Goal: Task Accomplishment & Management: Manage account settings

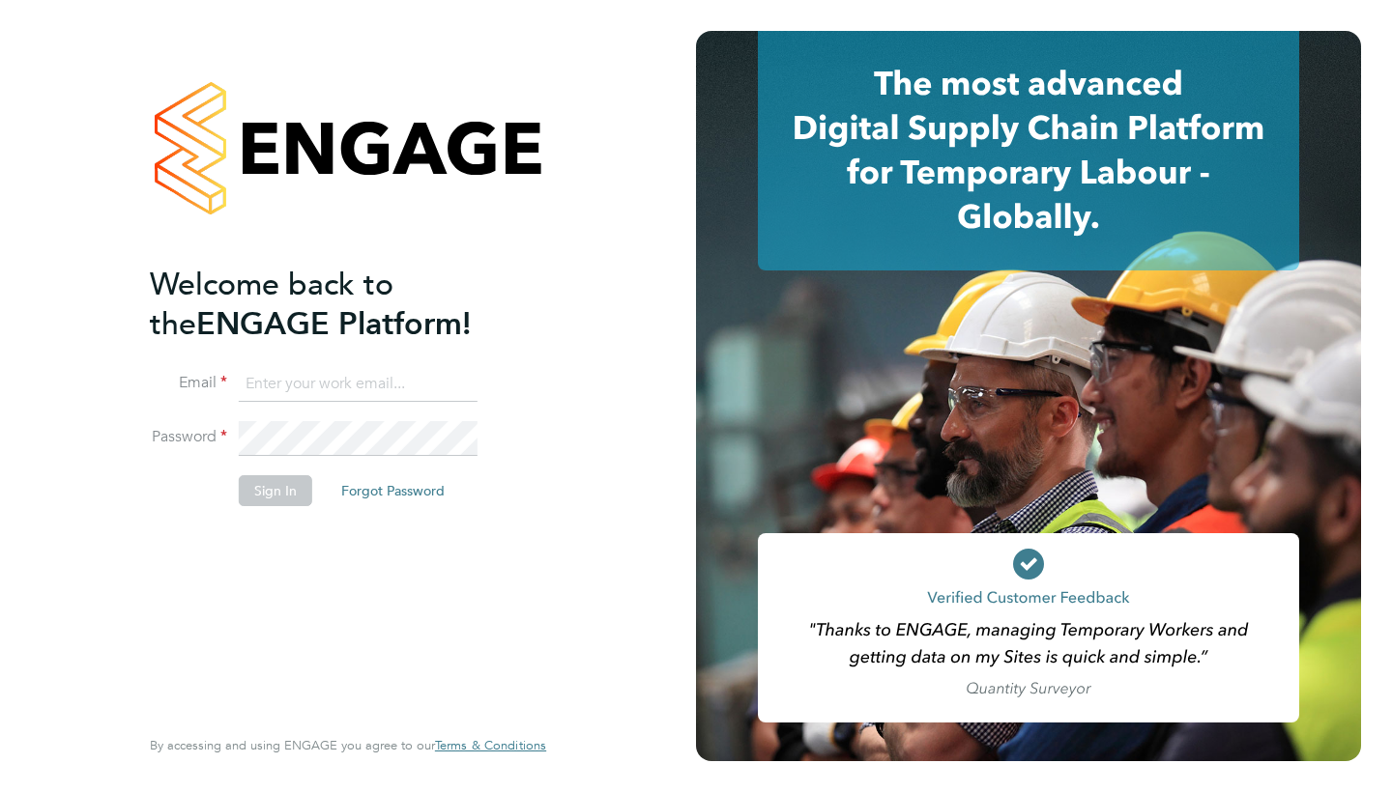
type input "[EMAIL_ADDRESS][DOMAIN_NAME]"
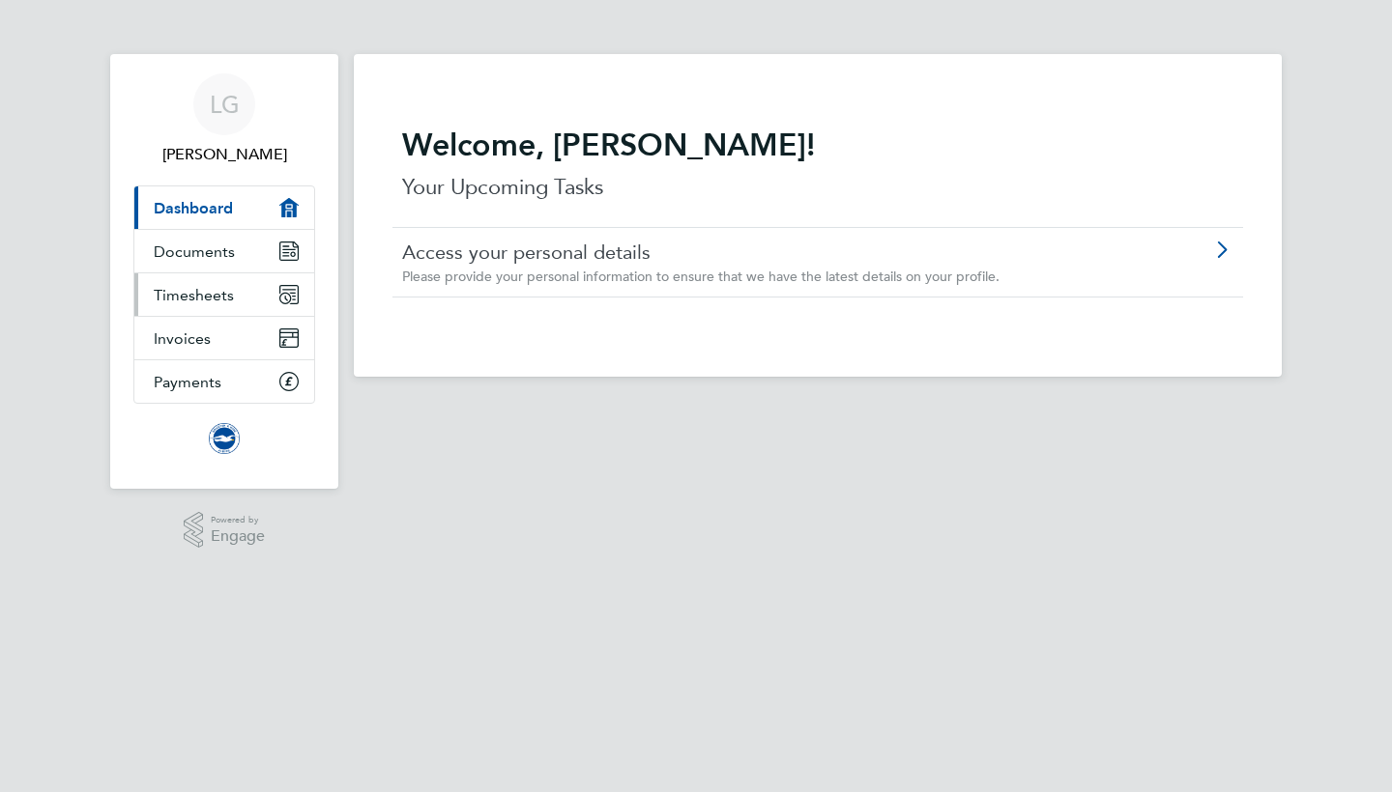
click at [207, 293] on span "Timesheets" at bounding box center [194, 295] width 80 height 18
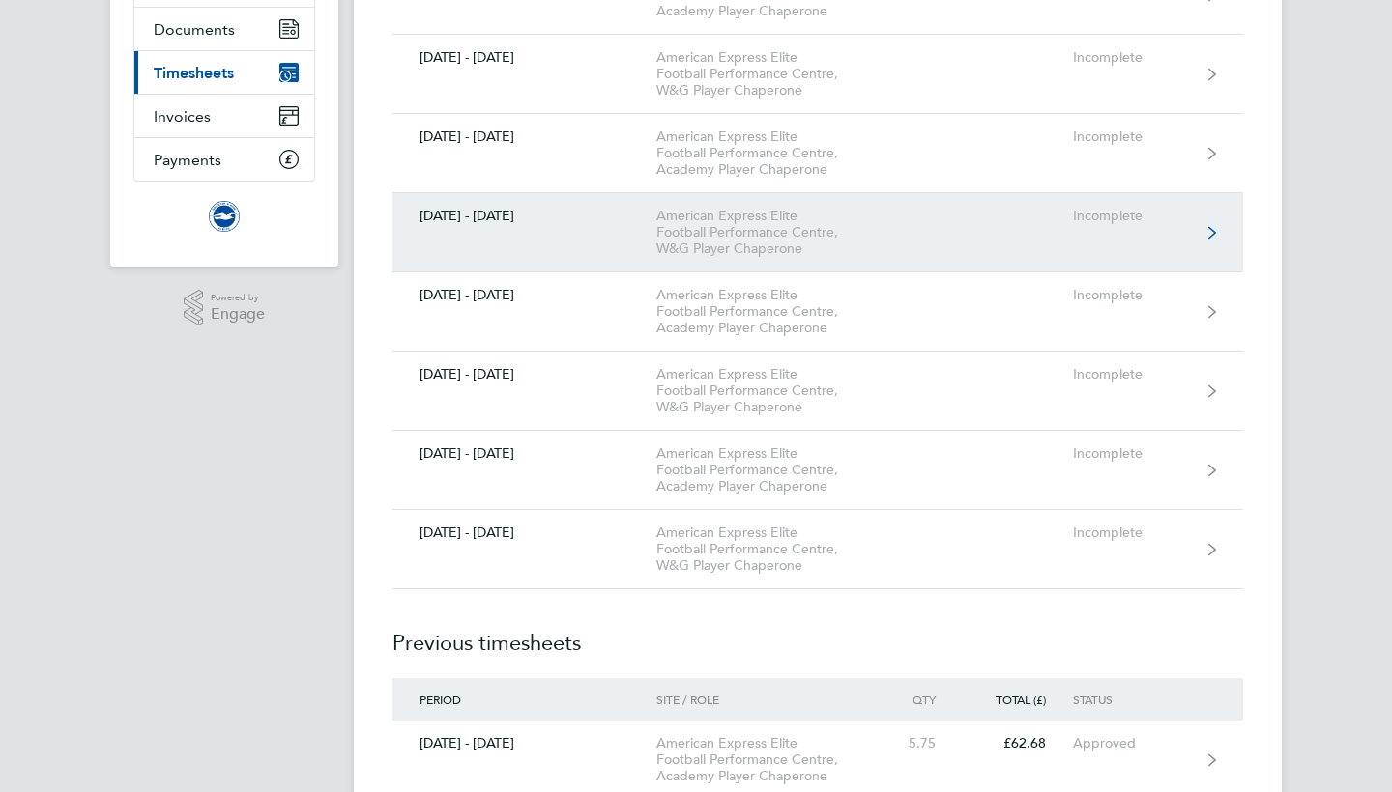
scroll to position [223, 0]
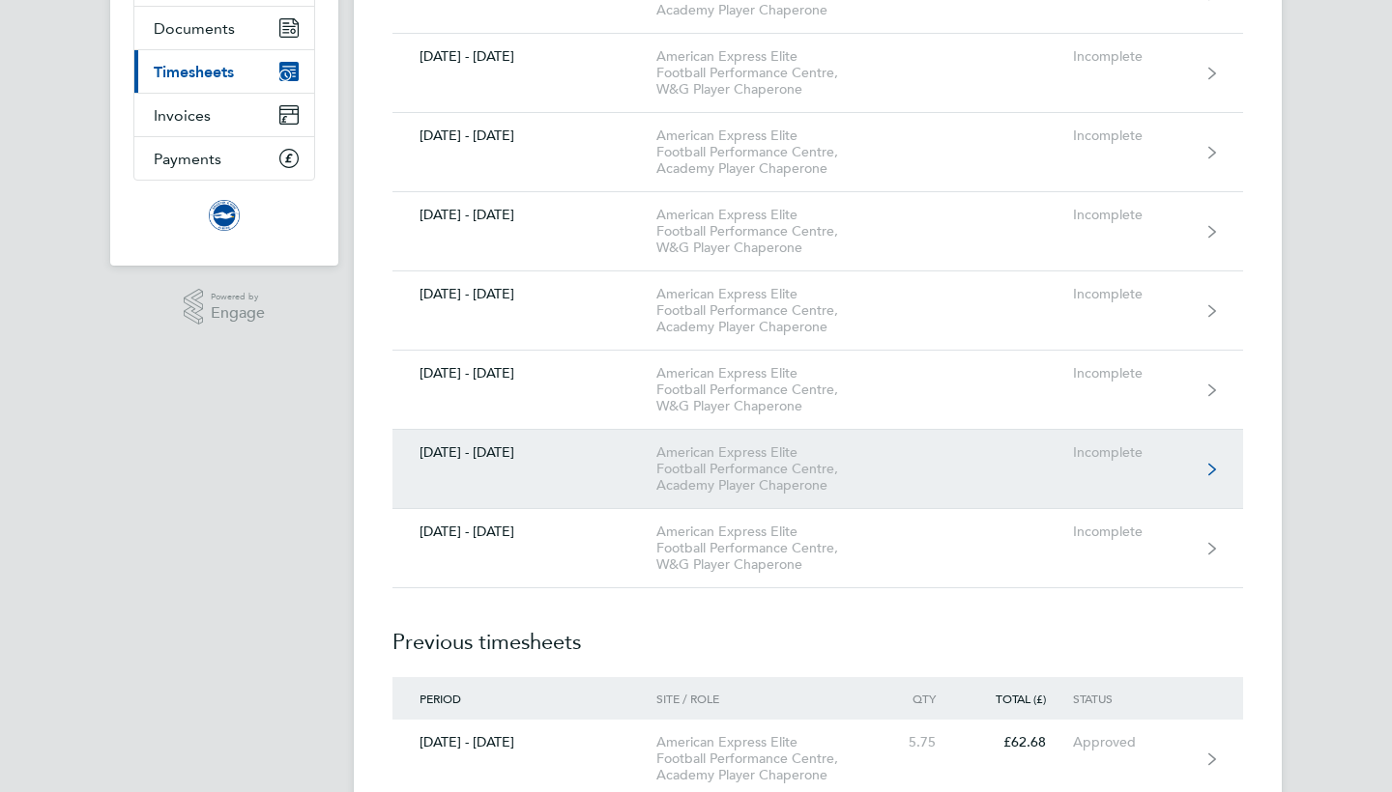
click at [1086, 461] on link "[DATE] - [DATE] American Express Elite Football Performance Centre, Academy Pla…" at bounding box center [817, 469] width 850 height 79
click at [1211, 470] on icon at bounding box center [1212, 470] width 8 height 14
click at [1206, 466] on link "[DATE] - [DATE] American Express Elite Football Performance Centre, Academy Pla…" at bounding box center [817, 469] width 850 height 79
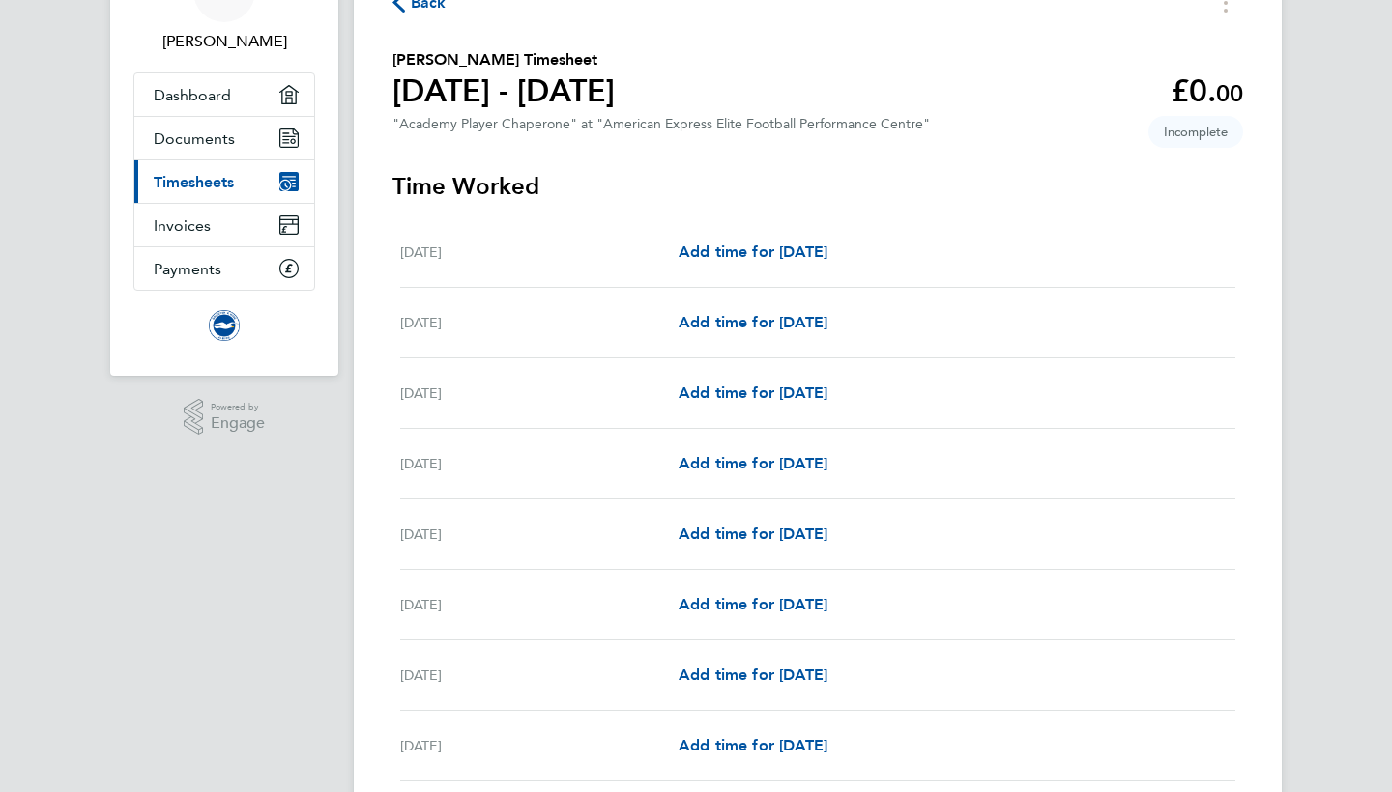
scroll to position [141, 0]
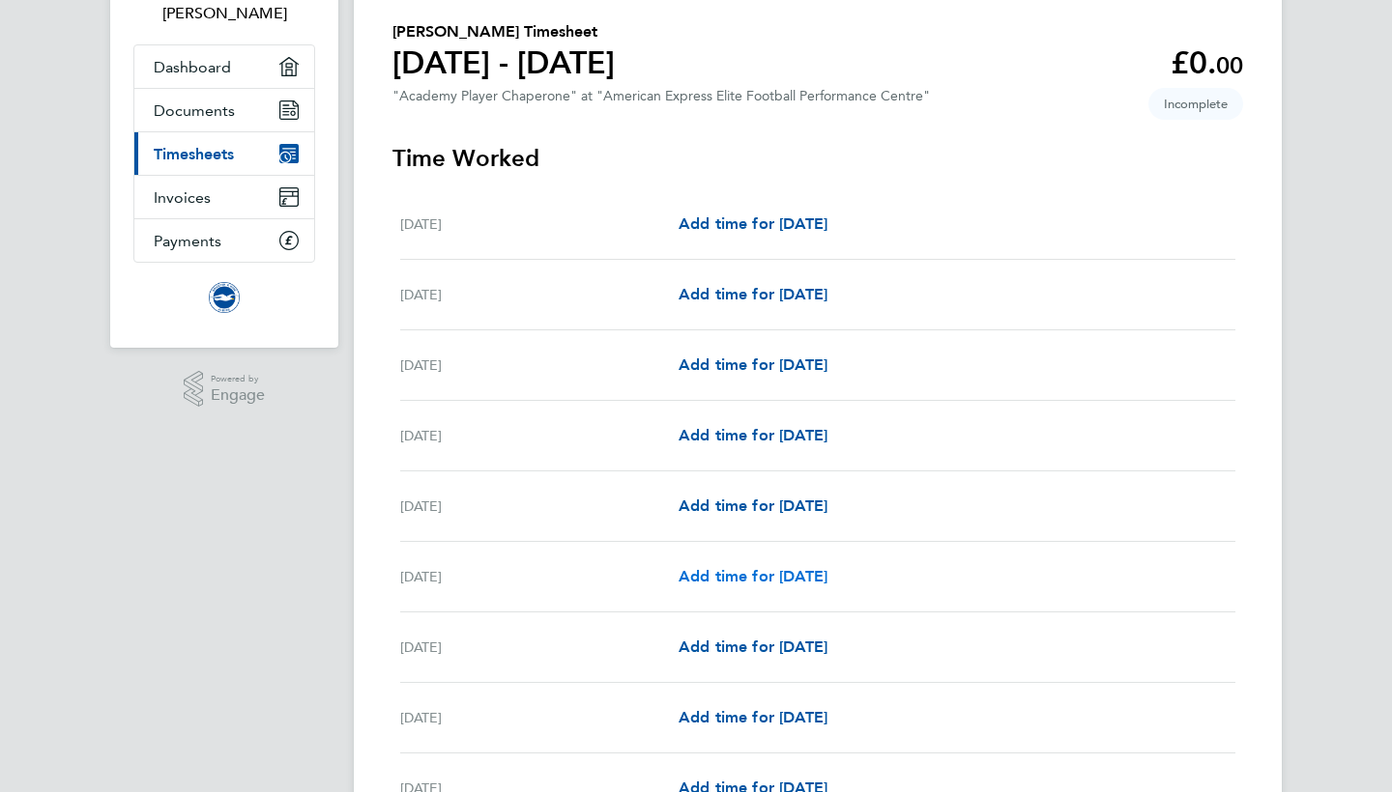
click at [741, 574] on span "Add time for [DATE]" at bounding box center [752, 576] width 149 height 18
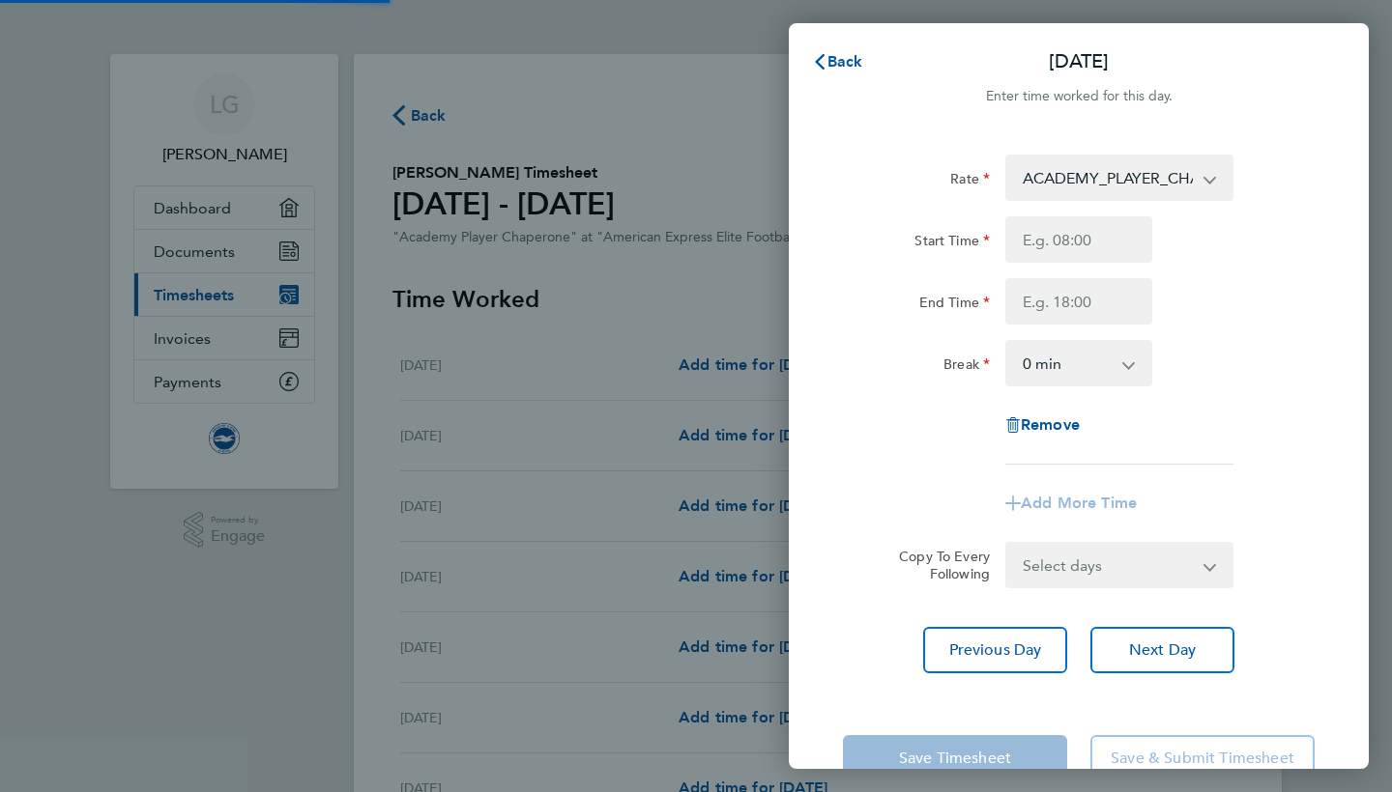
click at [779, 581] on div "Back [DATE] Enter time worked for this day. Rate ACADEMY_PLAYER_CHAPERONE - 12.…" at bounding box center [696, 396] width 1392 height 792
click at [1191, 179] on select "ACADEMY_PLAYER_CHAPERONE - 12.60" at bounding box center [1107, 178] width 201 height 43
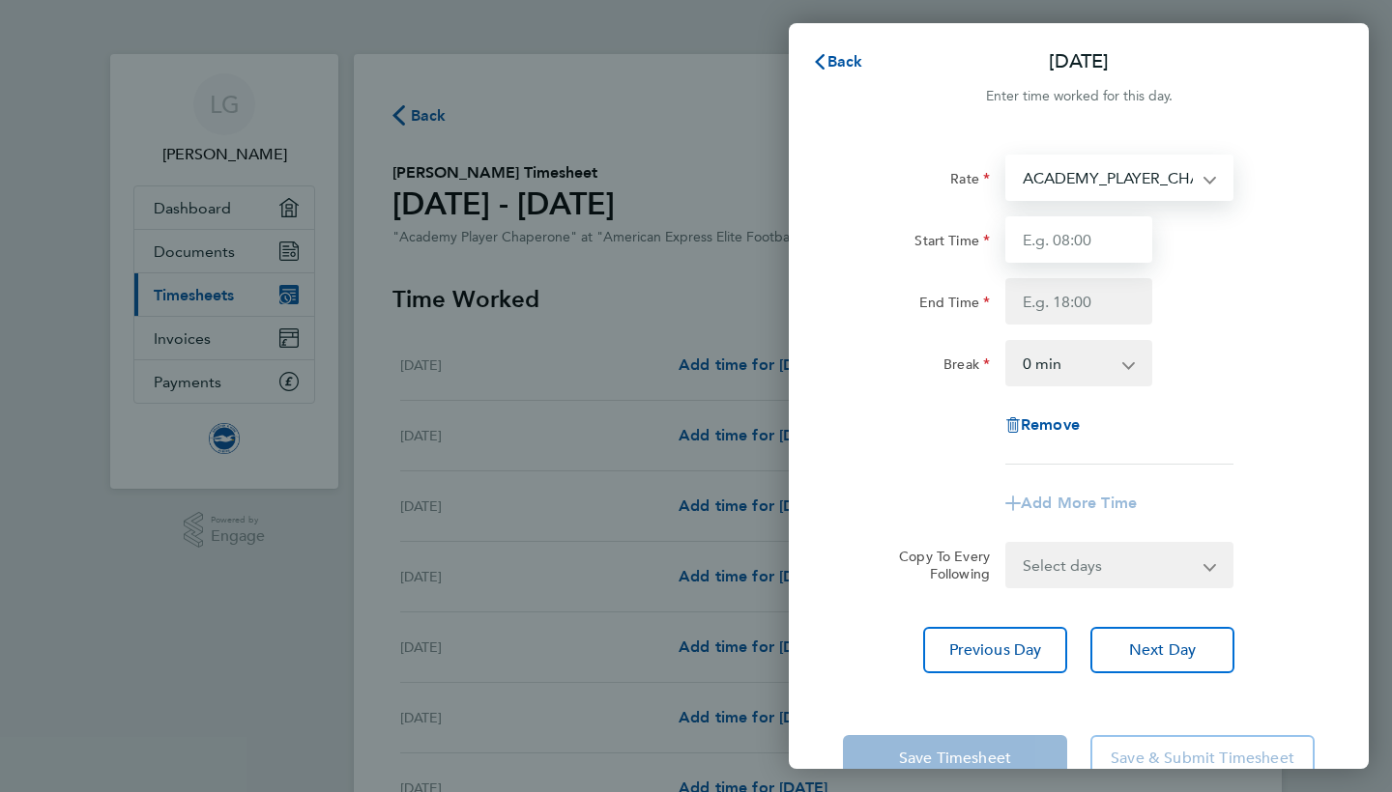
click at [1120, 238] on input "Start Time" at bounding box center [1078, 239] width 147 height 46
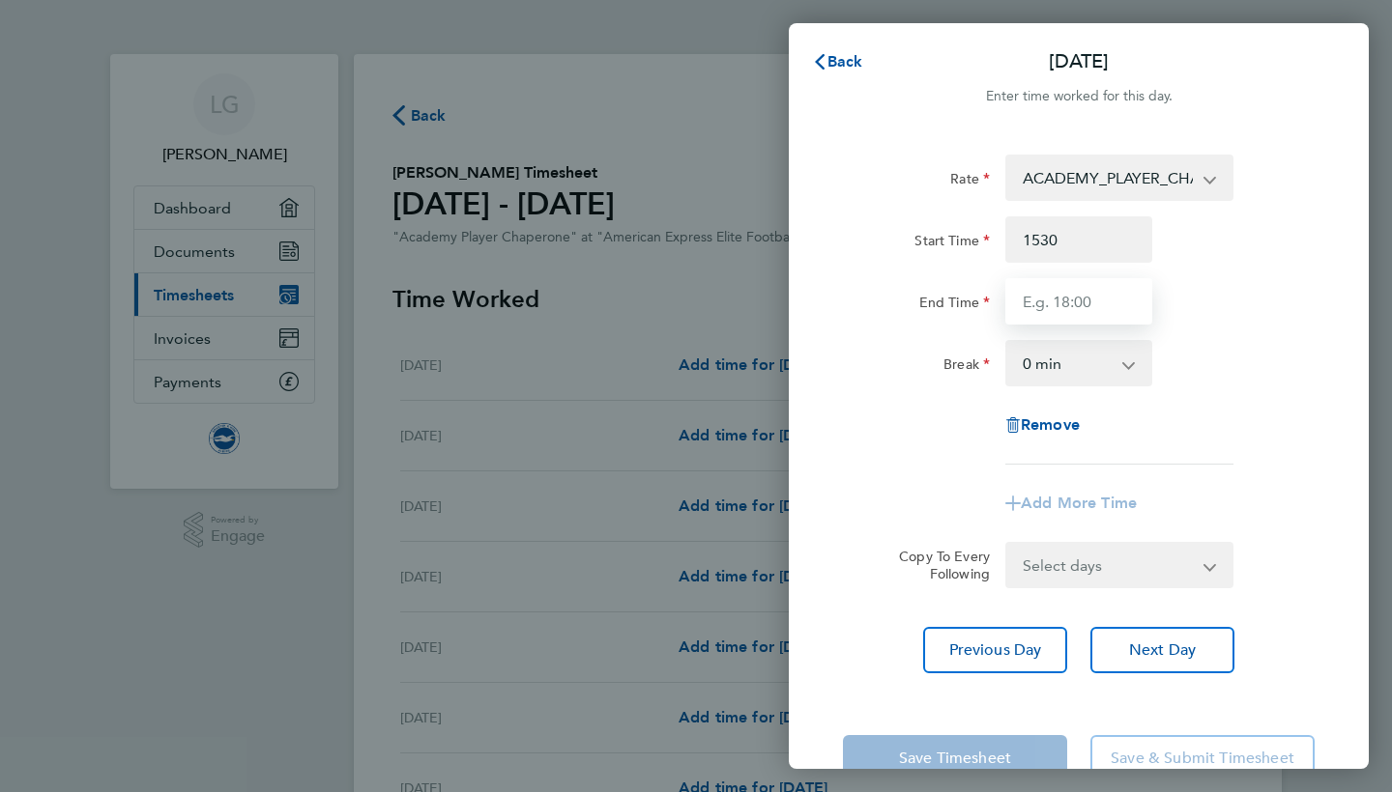
type input "15:30"
click at [1118, 298] on input "End Time" at bounding box center [1078, 301] width 147 height 46
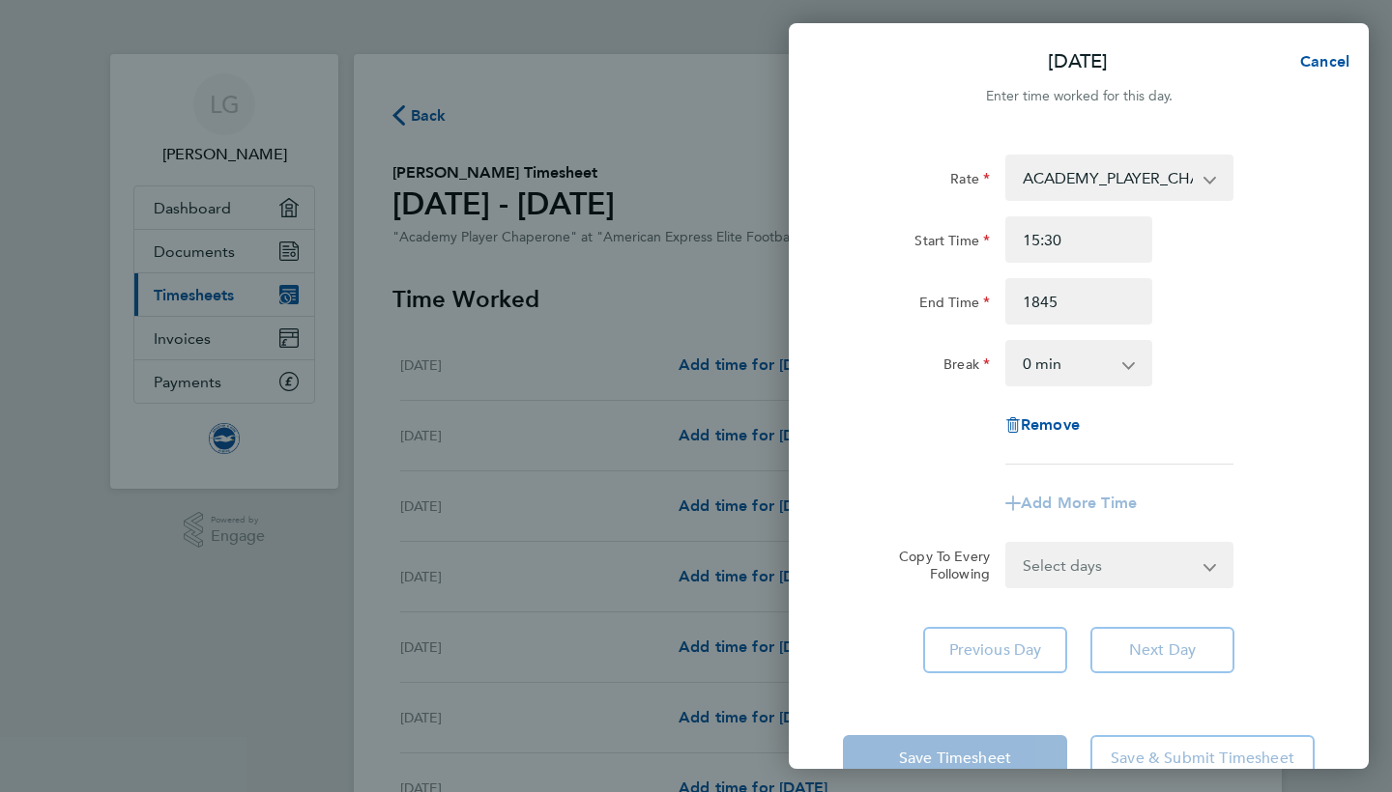
type input "18:45"
click at [1316, 319] on div "End Time 18:45" at bounding box center [1078, 301] width 487 height 46
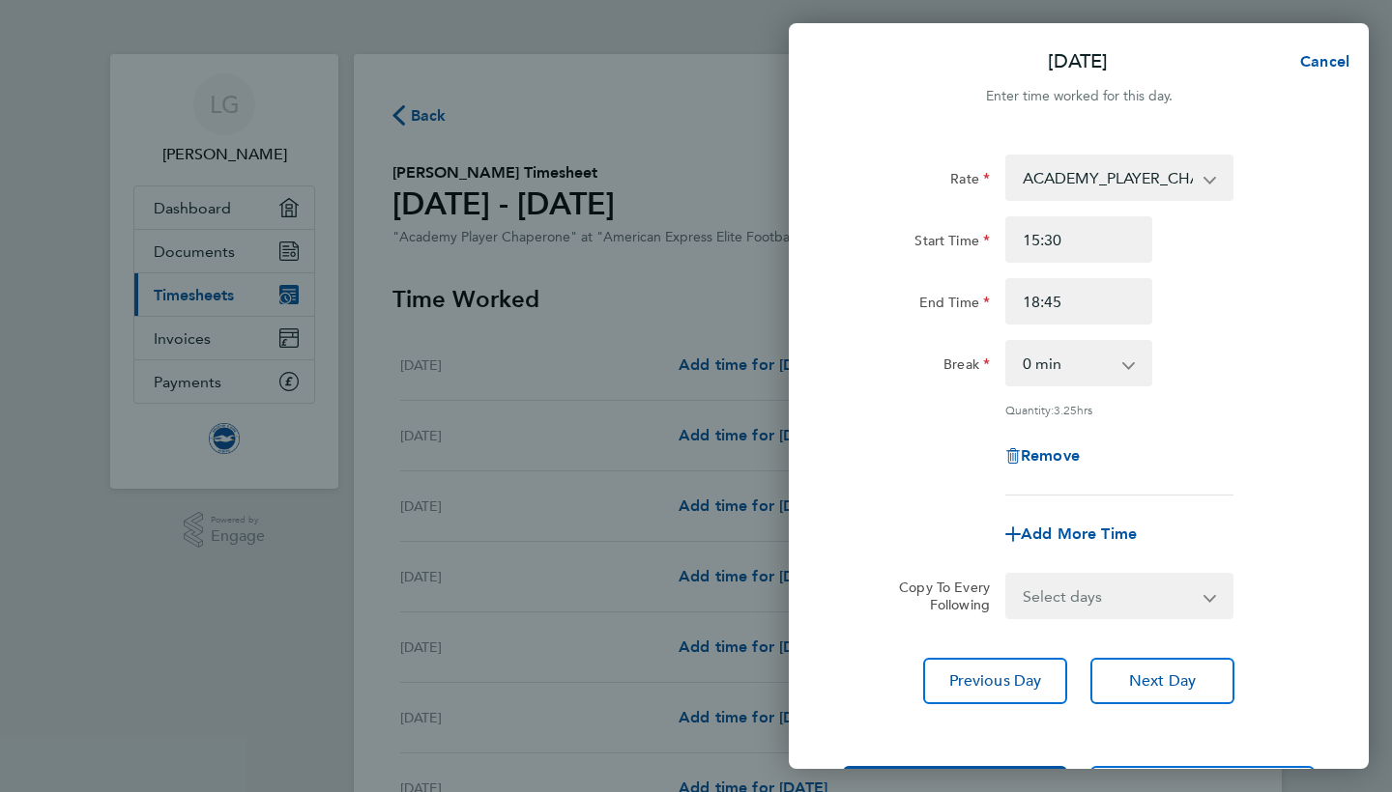
click at [1138, 372] on app-icon-cross-button at bounding box center [1138, 363] width 23 height 43
click at [1128, 363] on app-icon-cross-button at bounding box center [1138, 363] width 23 height 43
click at [1195, 373] on div "Break 0 min 15 min 30 min 45 min 60 min 75 min 90 min" at bounding box center [1078, 363] width 487 height 46
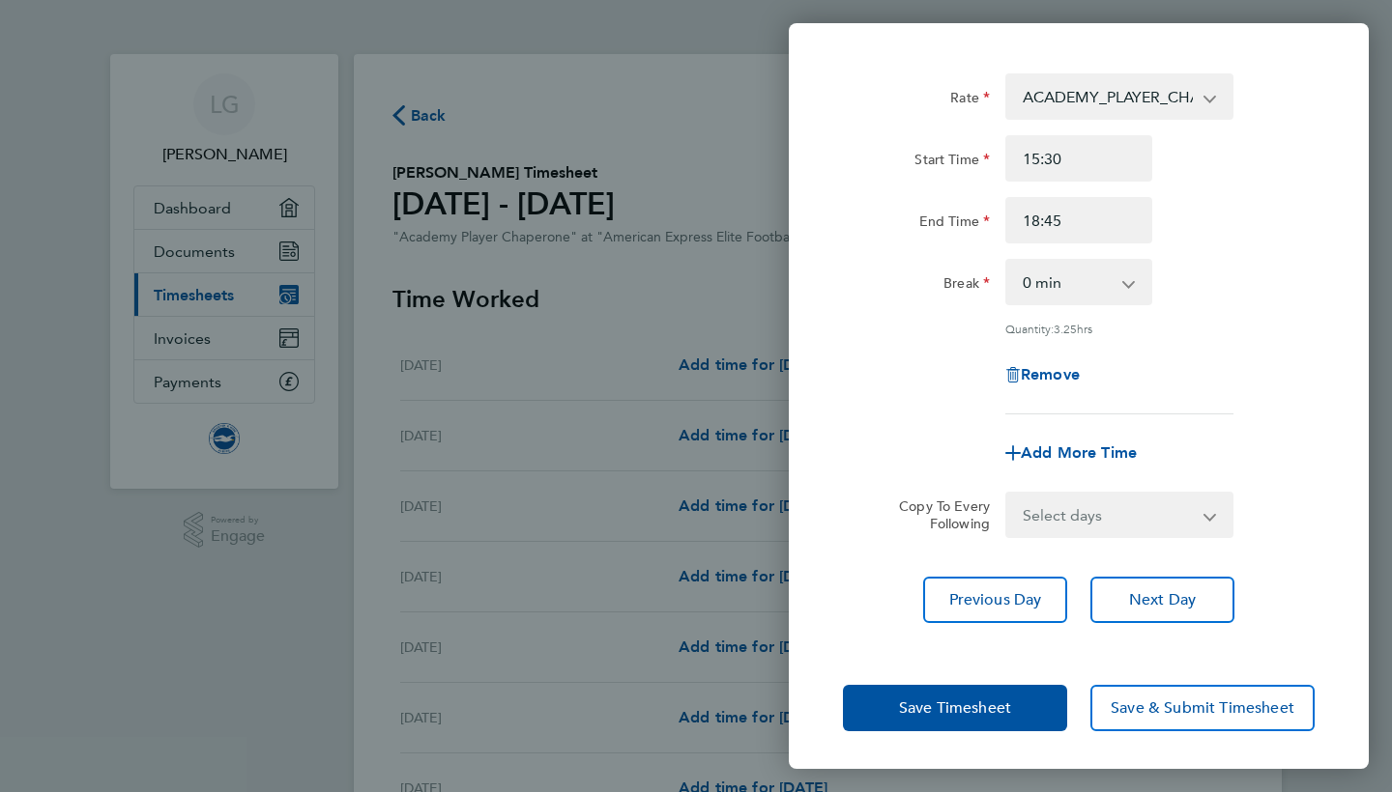
scroll to position [80, 0]
click at [967, 711] on span "Save Timesheet" at bounding box center [955, 709] width 112 height 19
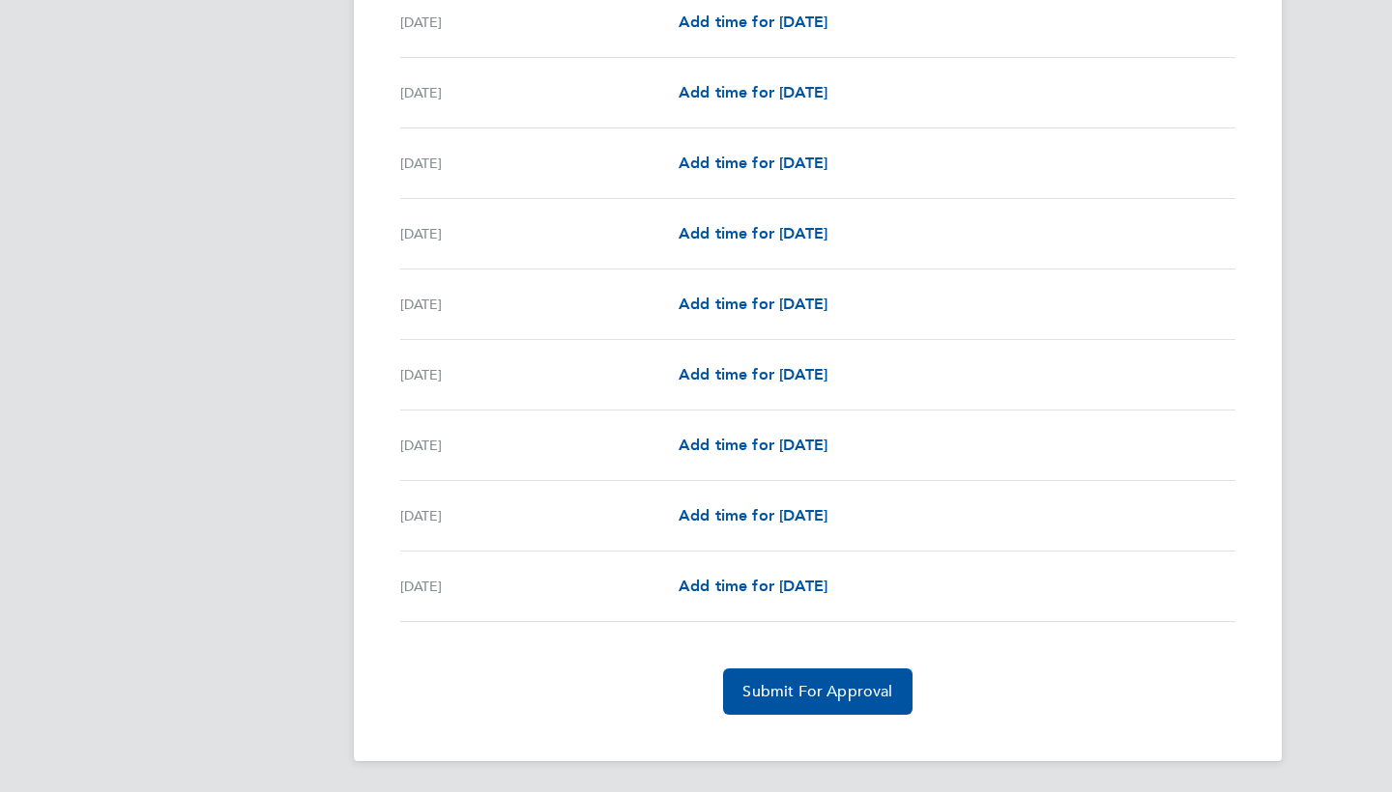
scroll to position [2126, 0]
click at [782, 688] on span "Submit For Approval" at bounding box center [817, 691] width 150 height 19
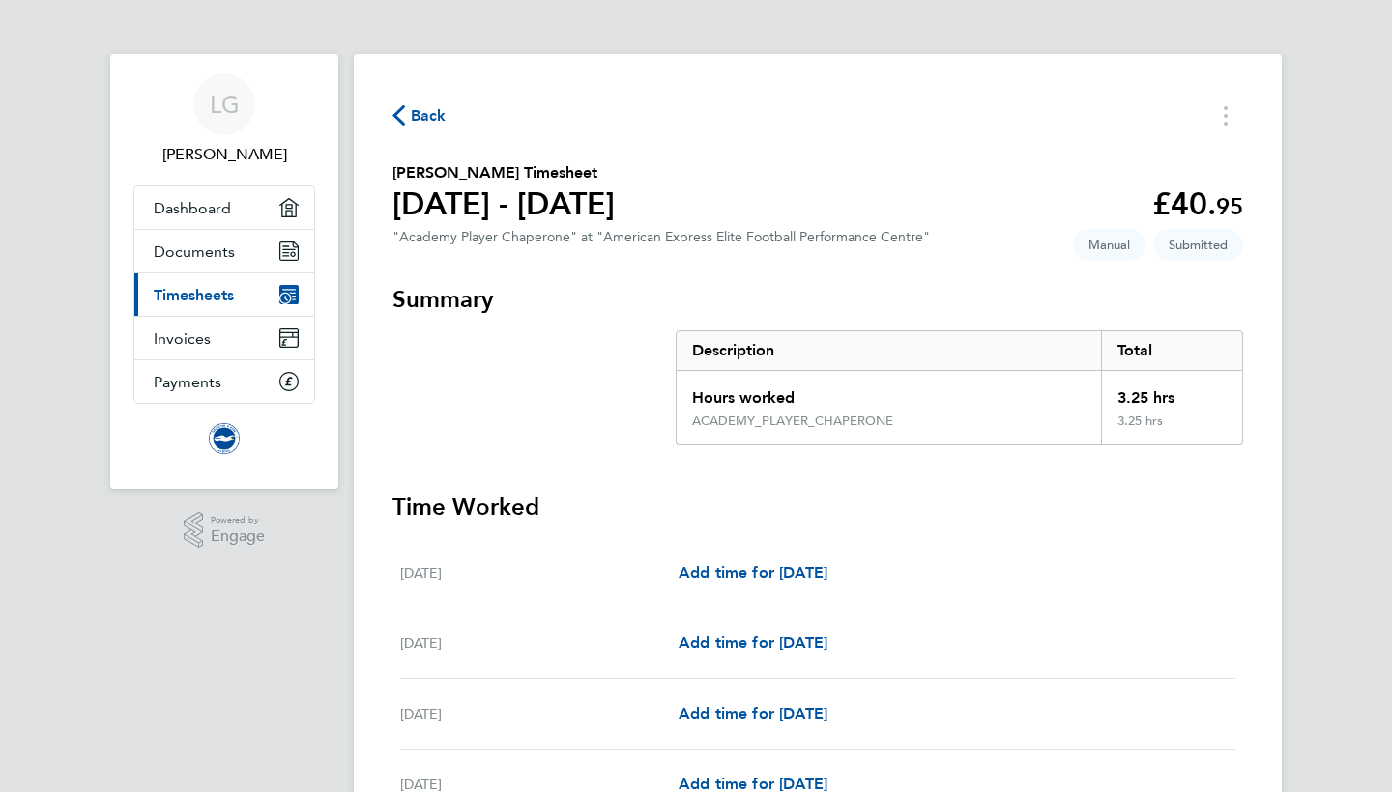
scroll to position [0, 0]
click at [428, 120] on span "Back" at bounding box center [429, 115] width 36 height 23
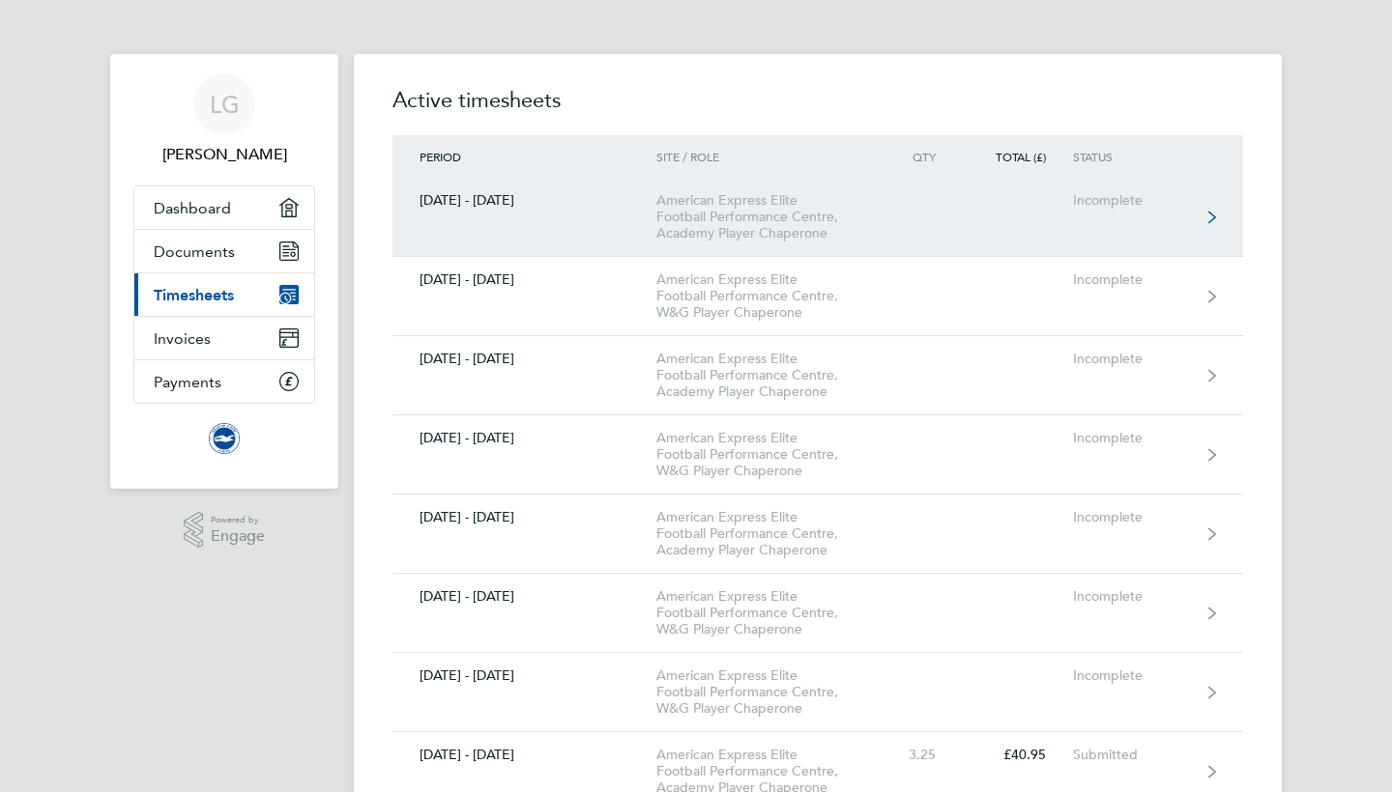
click at [1215, 216] on icon at bounding box center [1212, 218] width 8 height 14
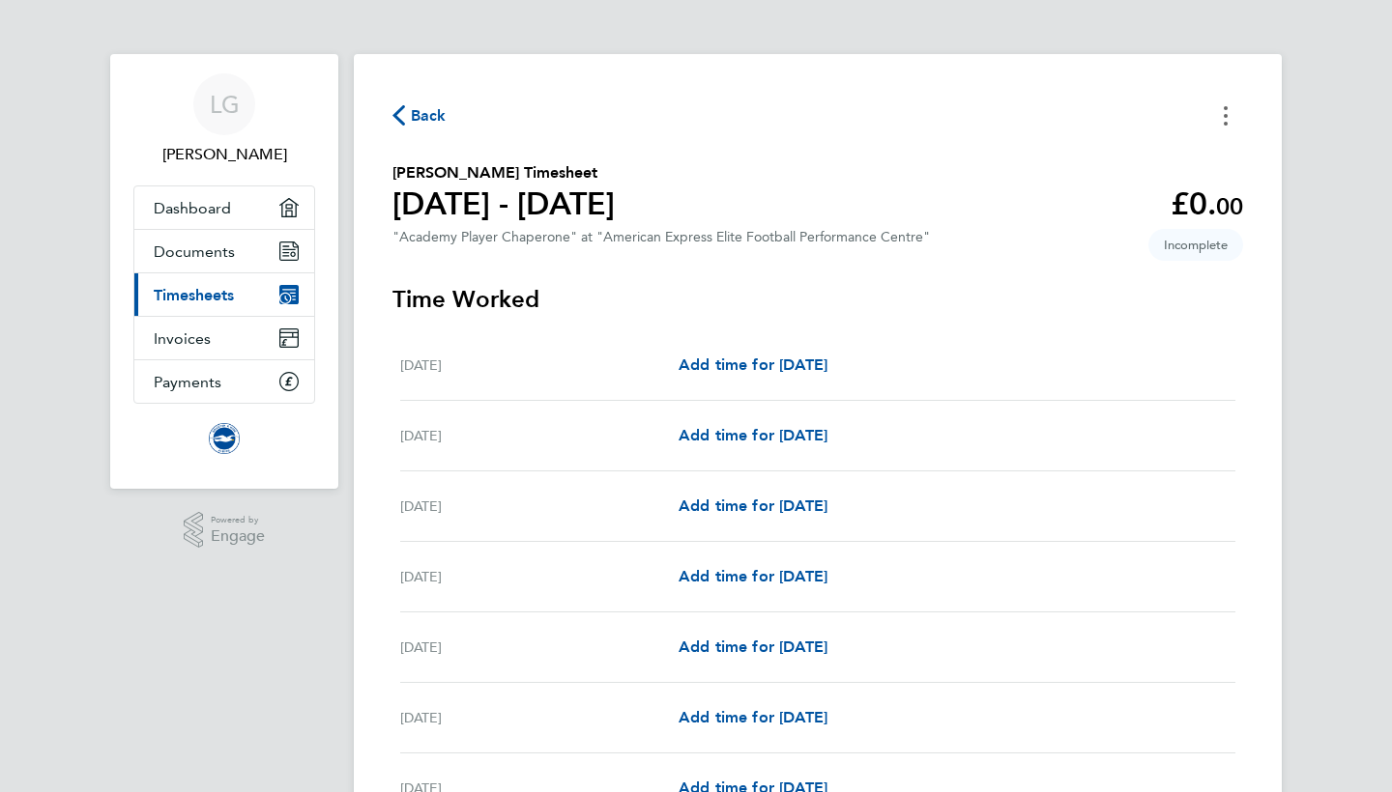
click at [1223, 110] on icon "Timesheets Menu" at bounding box center [1225, 115] width 4 height 19
click at [1097, 155] on button "Mark as absent" at bounding box center [1127, 158] width 232 height 39
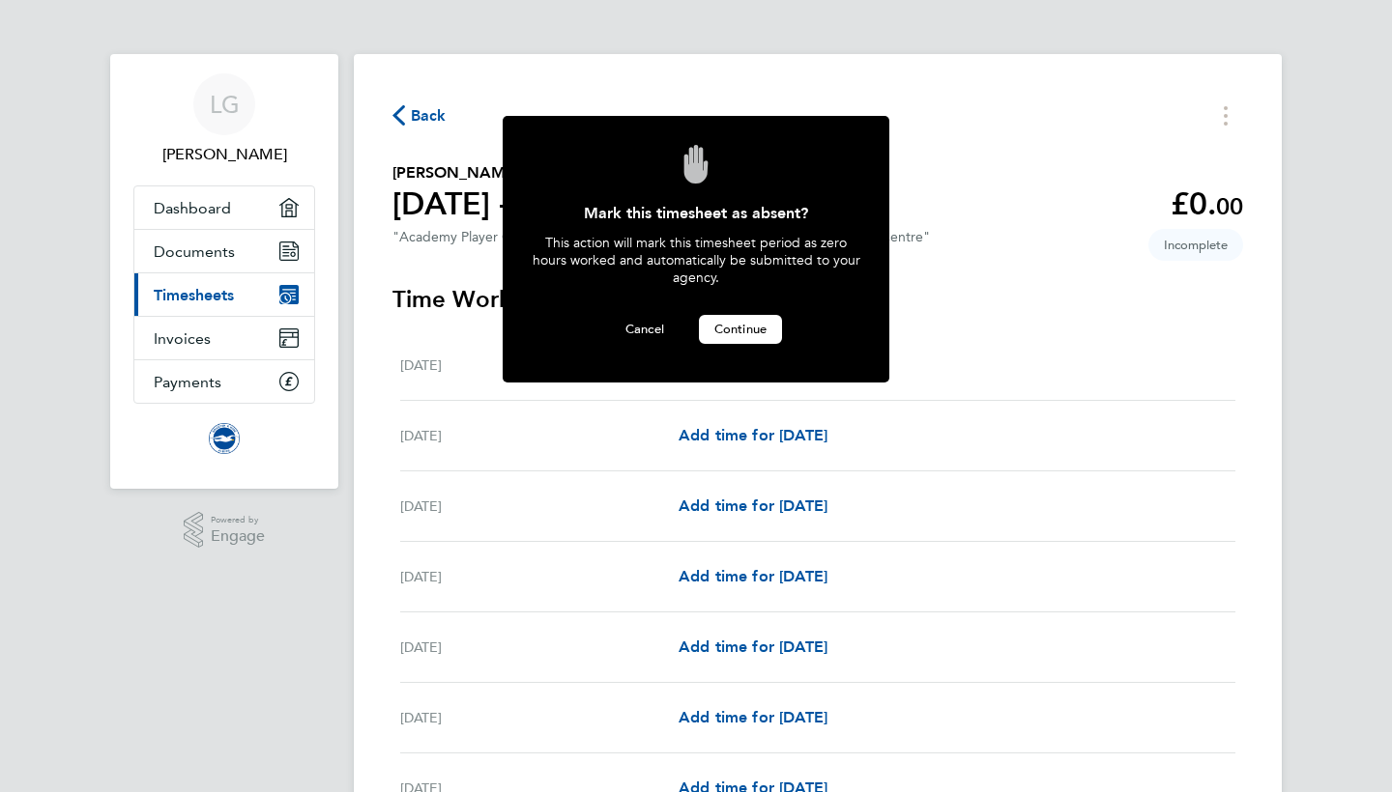
click at [756, 323] on span "Continue" at bounding box center [740, 329] width 52 height 16
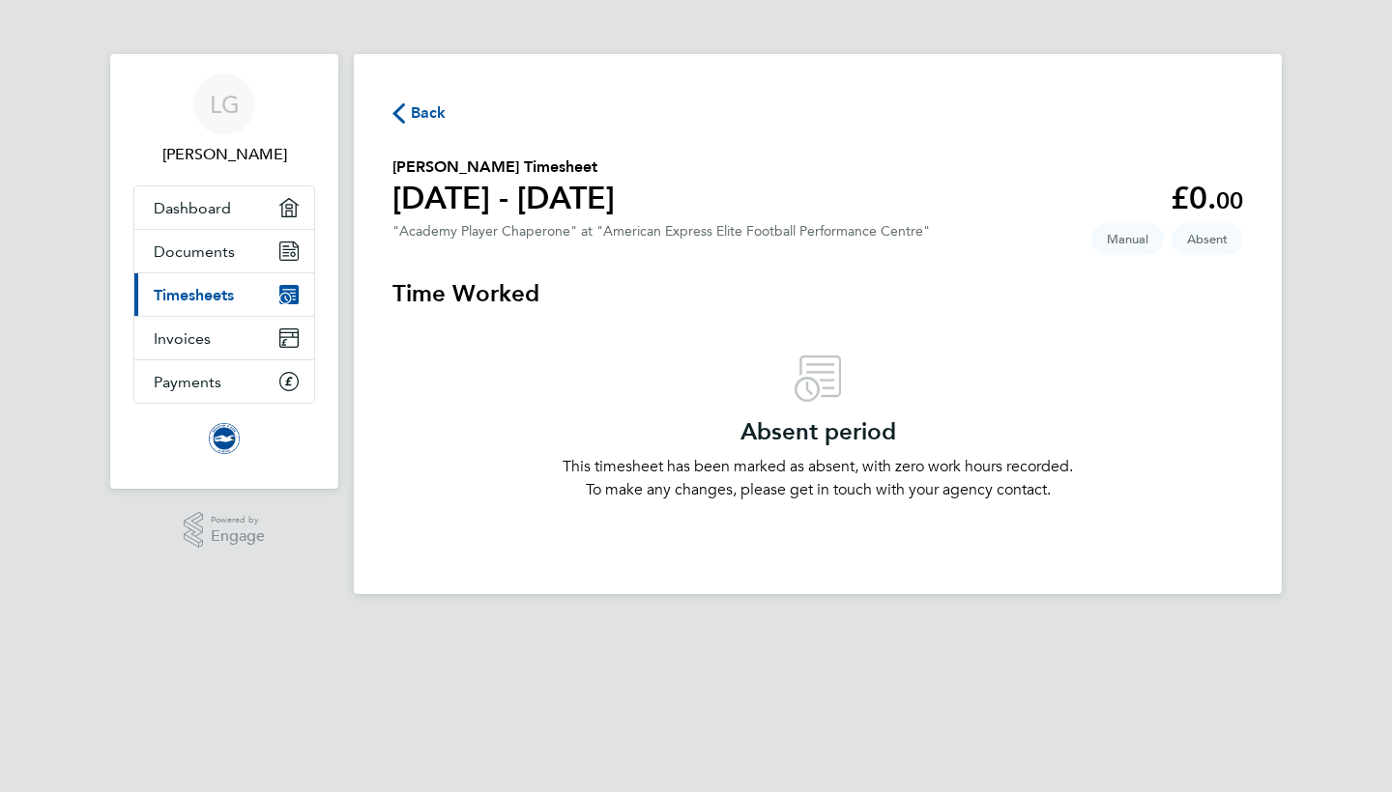
click at [436, 114] on span "Back" at bounding box center [429, 112] width 36 height 23
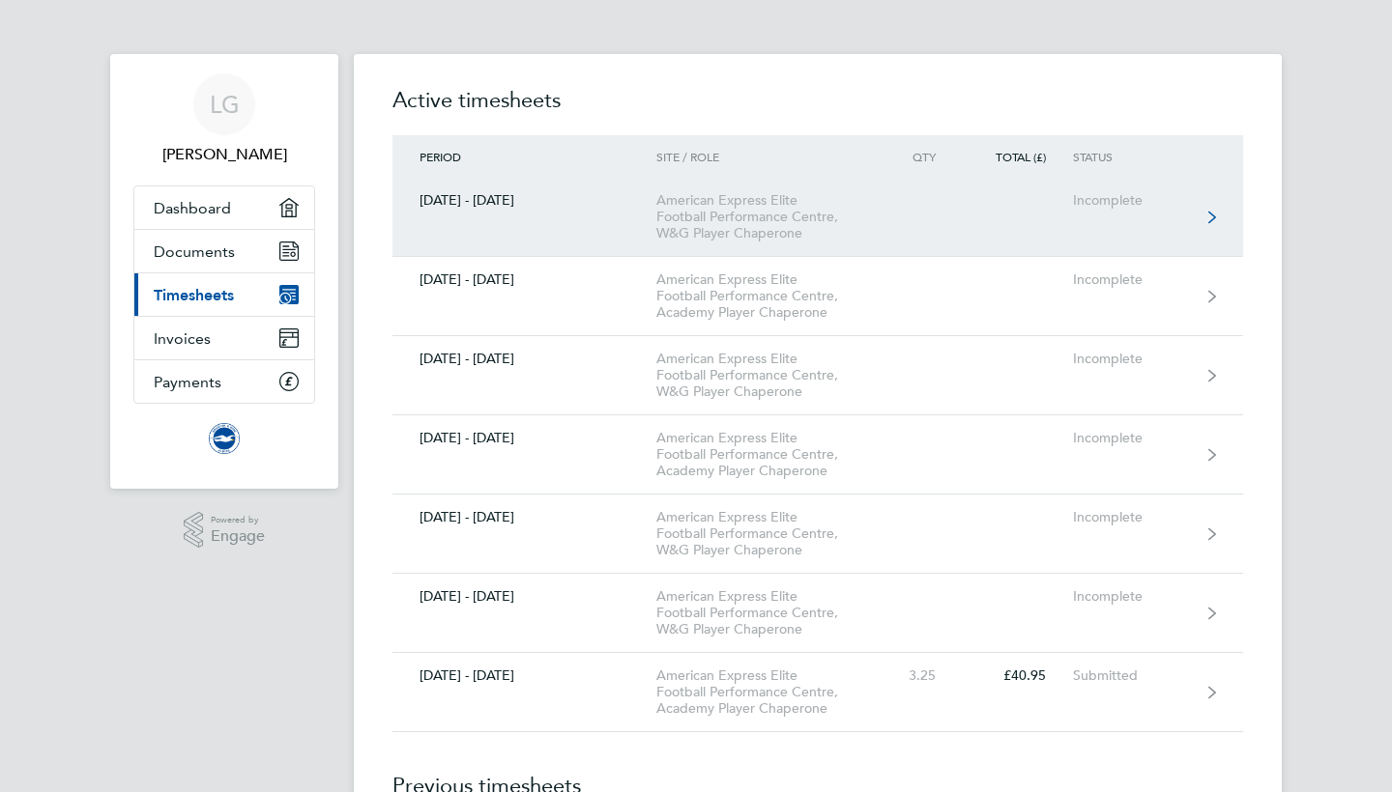
click at [1200, 217] on link "[DATE] - [DATE] American Express Elite Football Performance Centre, W&G Player …" at bounding box center [817, 217] width 850 height 79
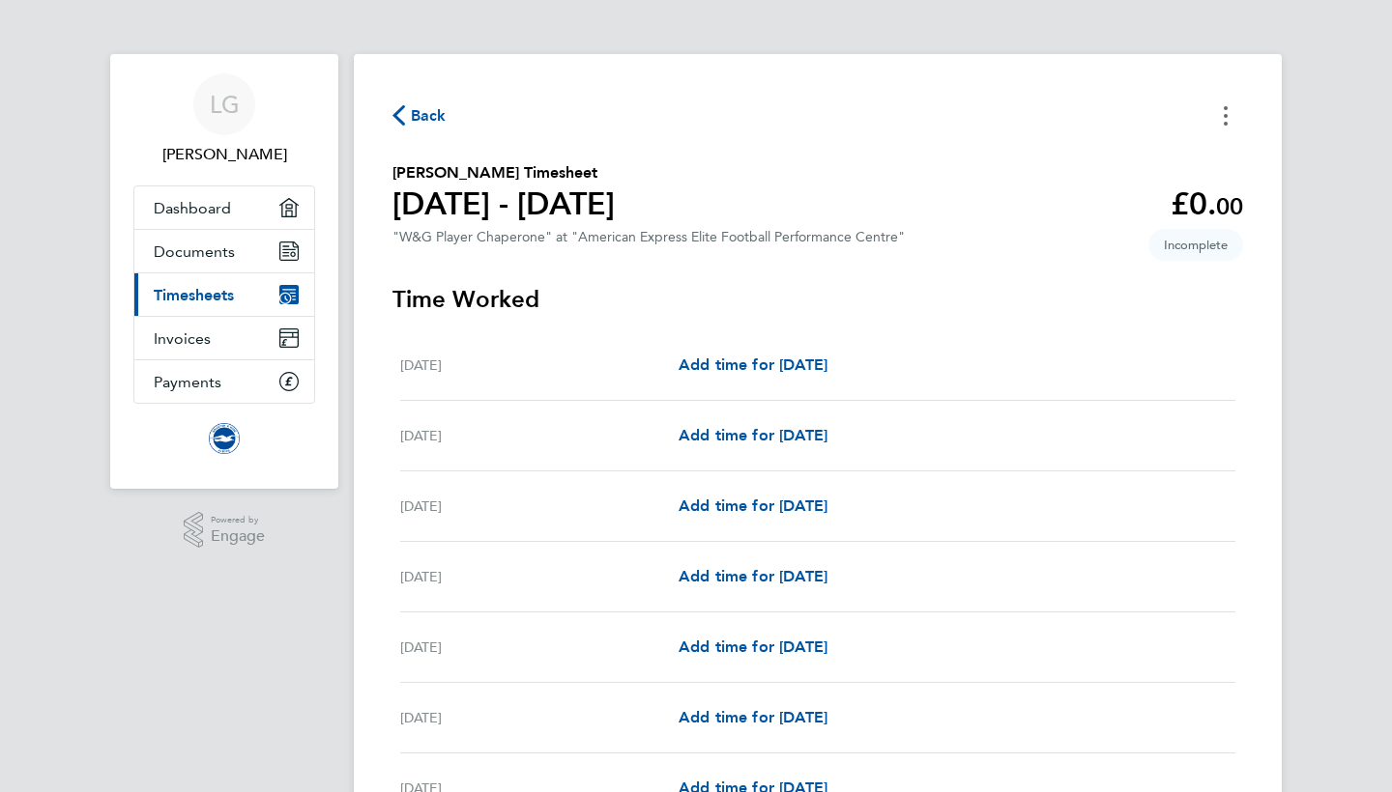
click at [1226, 119] on icon "Timesheets Menu" at bounding box center [1225, 115] width 4 height 19
click at [1062, 161] on button "Mark as absent" at bounding box center [1127, 158] width 232 height 39
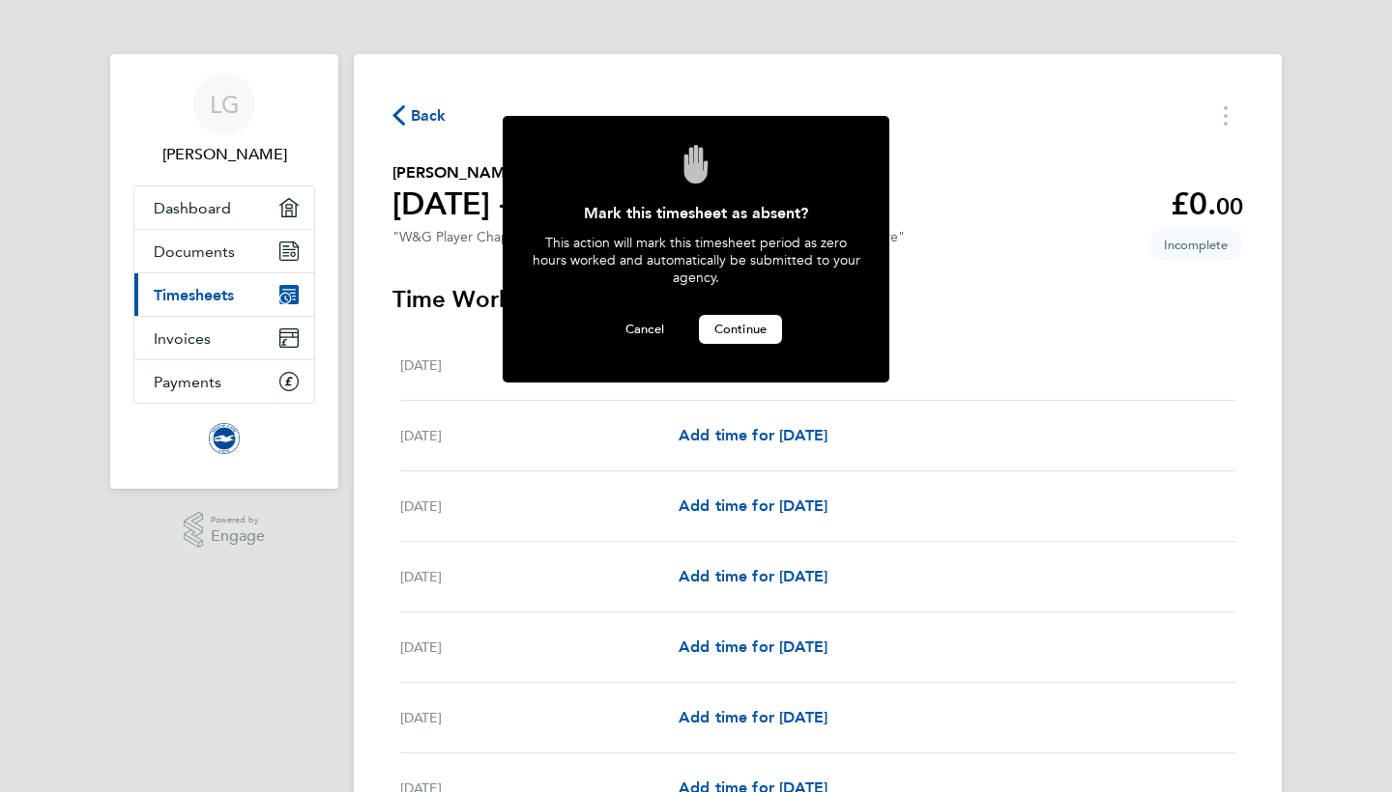
click at [729, 329] on span "Continue" at bounding box center [740, 329] width 52 height 16
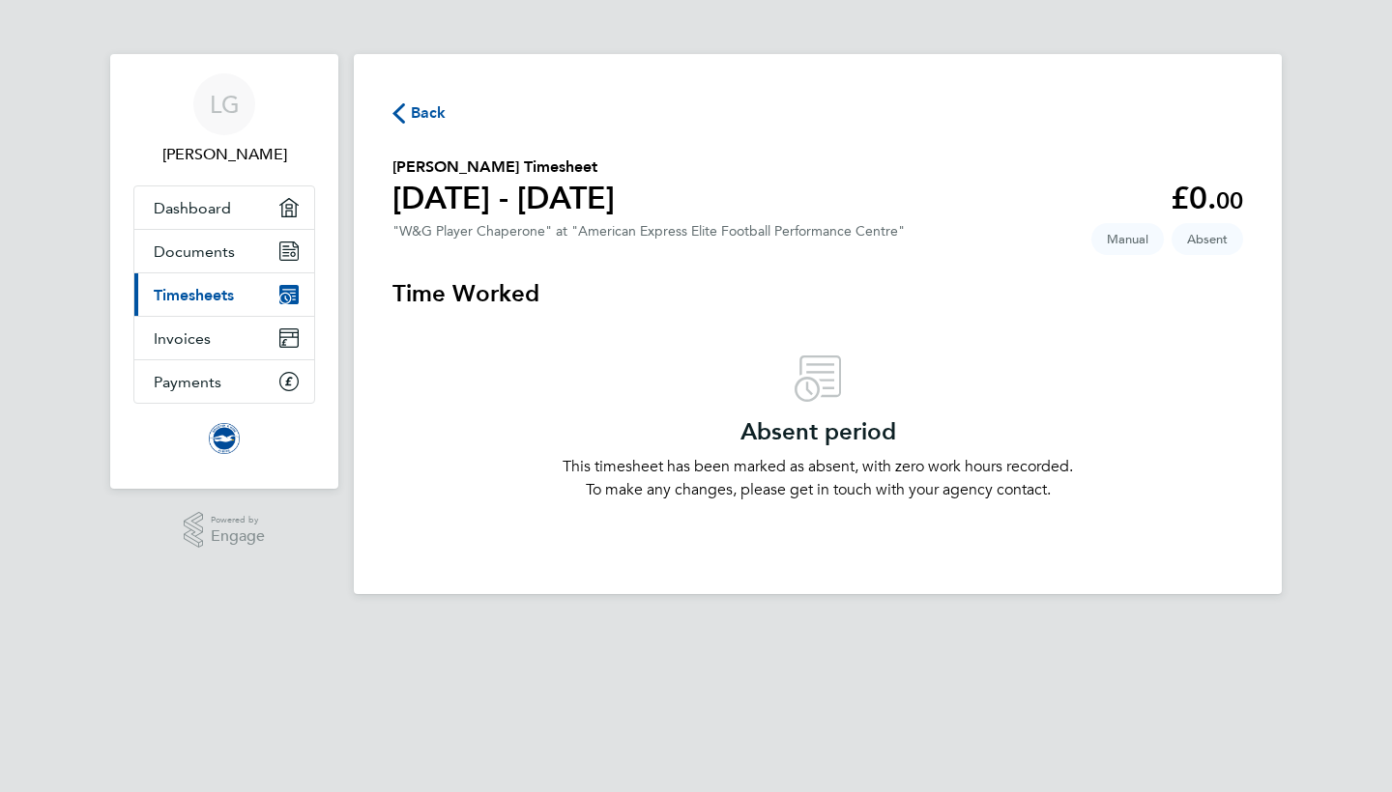
click at [421, 110] on span "Back" at bounding box center [429, 112] width 36 height 23
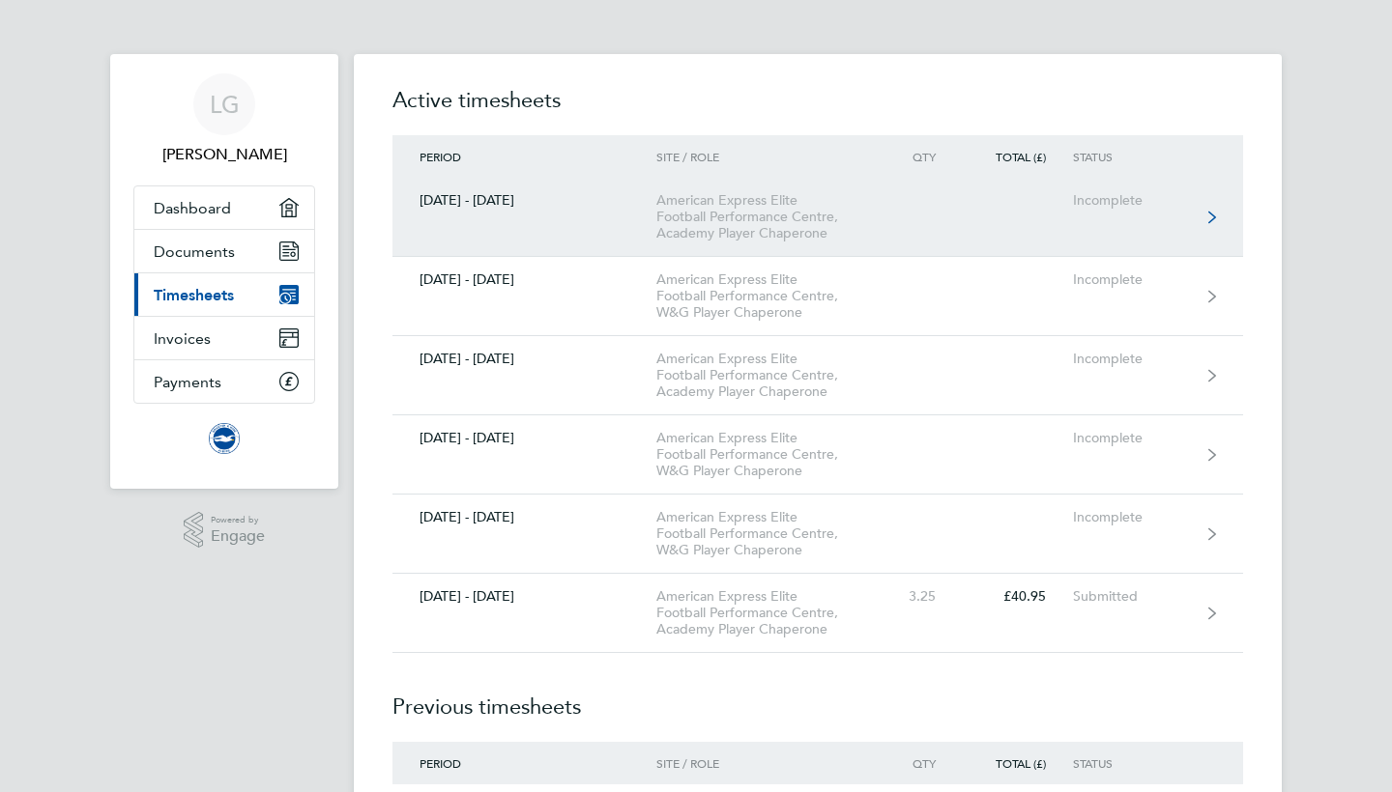
click at [1219, 224] on link "[DATE] - [DATE] American Express Elite Football Performance Centre, Academy Pla…" at bounding box center [817, 217] width 850 height 79
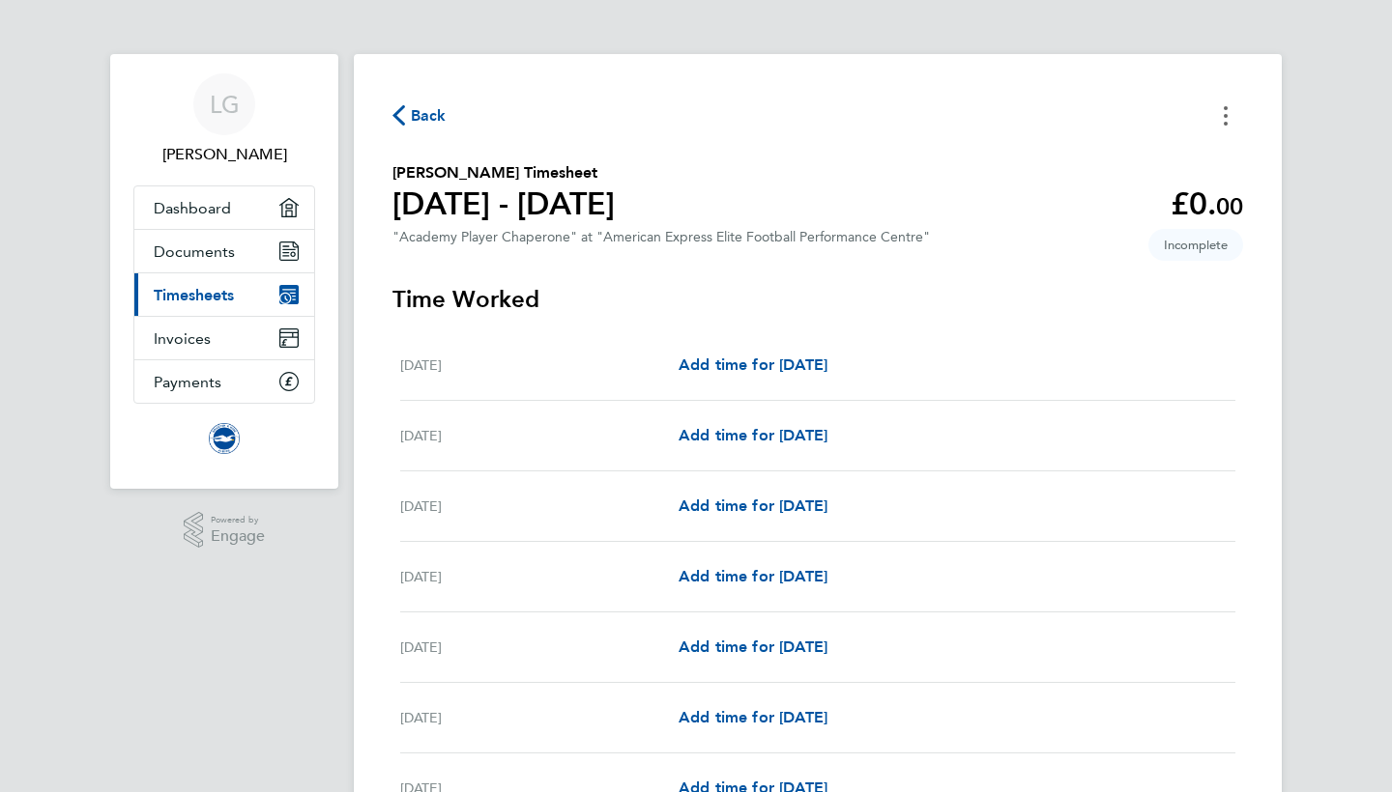
click at [1223, 104] on button "Timesheets Menu" at bounding box center [1225, 116] width 35 height 30
click at [1099, 159] on button "Mark as absent" at bounding box center [1127, 158] width 232 height 39
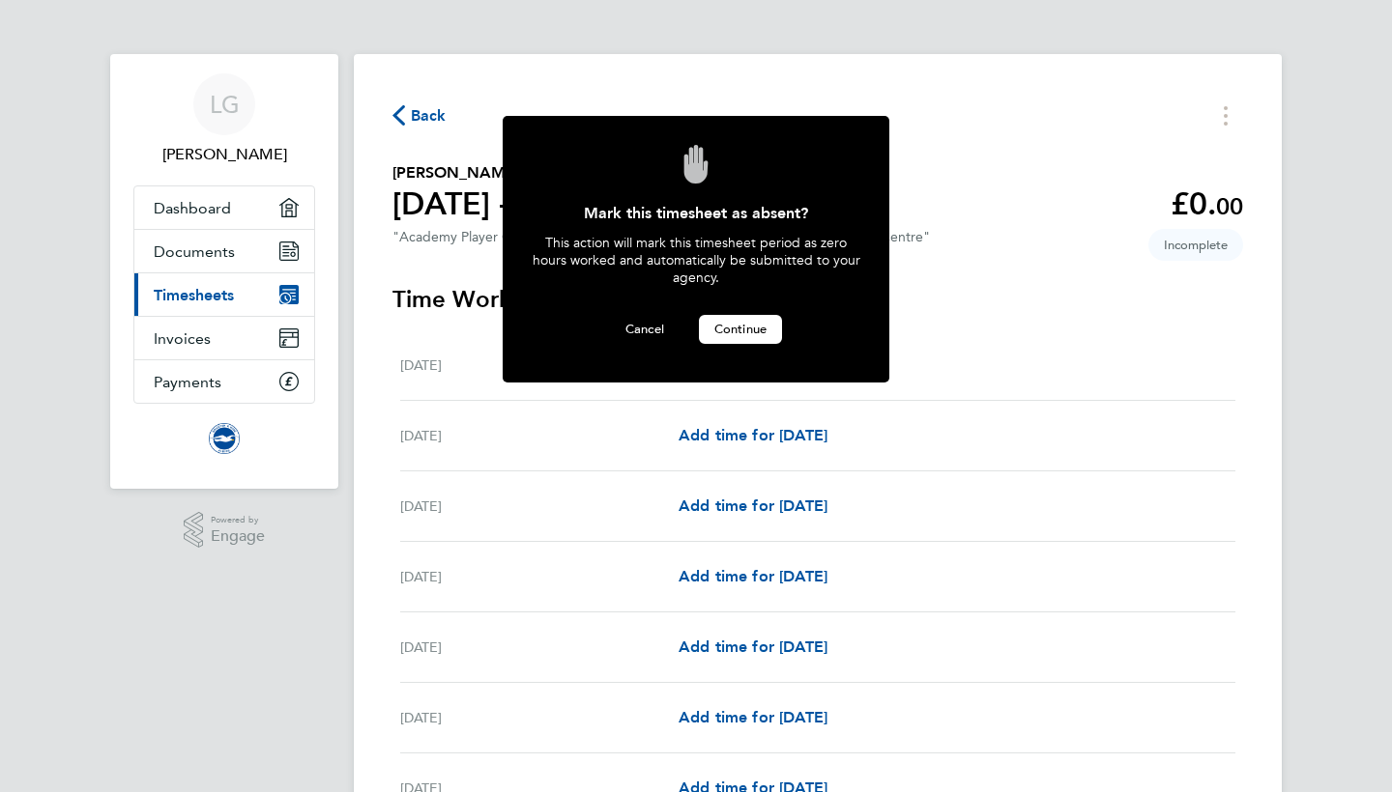
click at [772, 323] on button "Continue" at bounding box center [740, 329] width 83 height 29
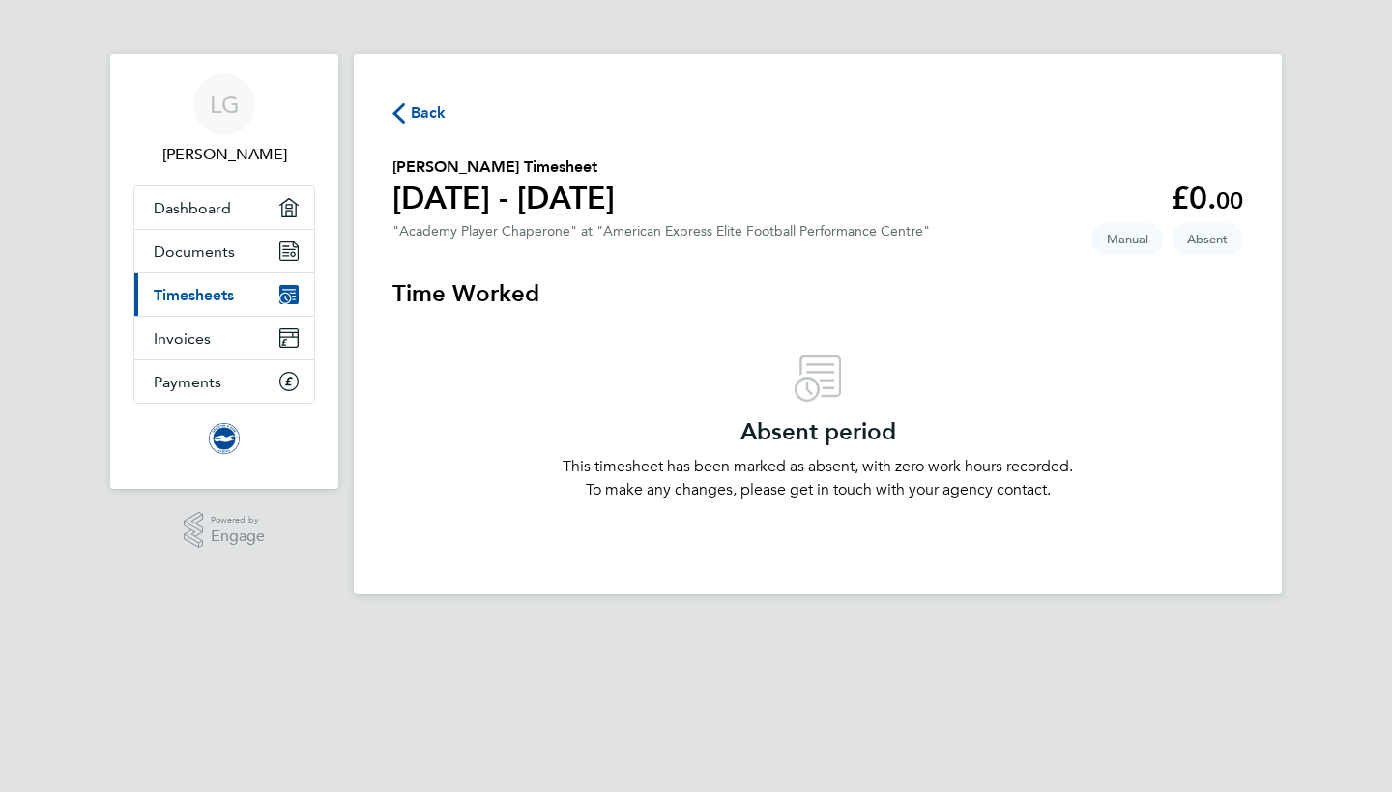
click at [428, 111] on span "Back" at bounding box center [429, 112] width 36 height 23
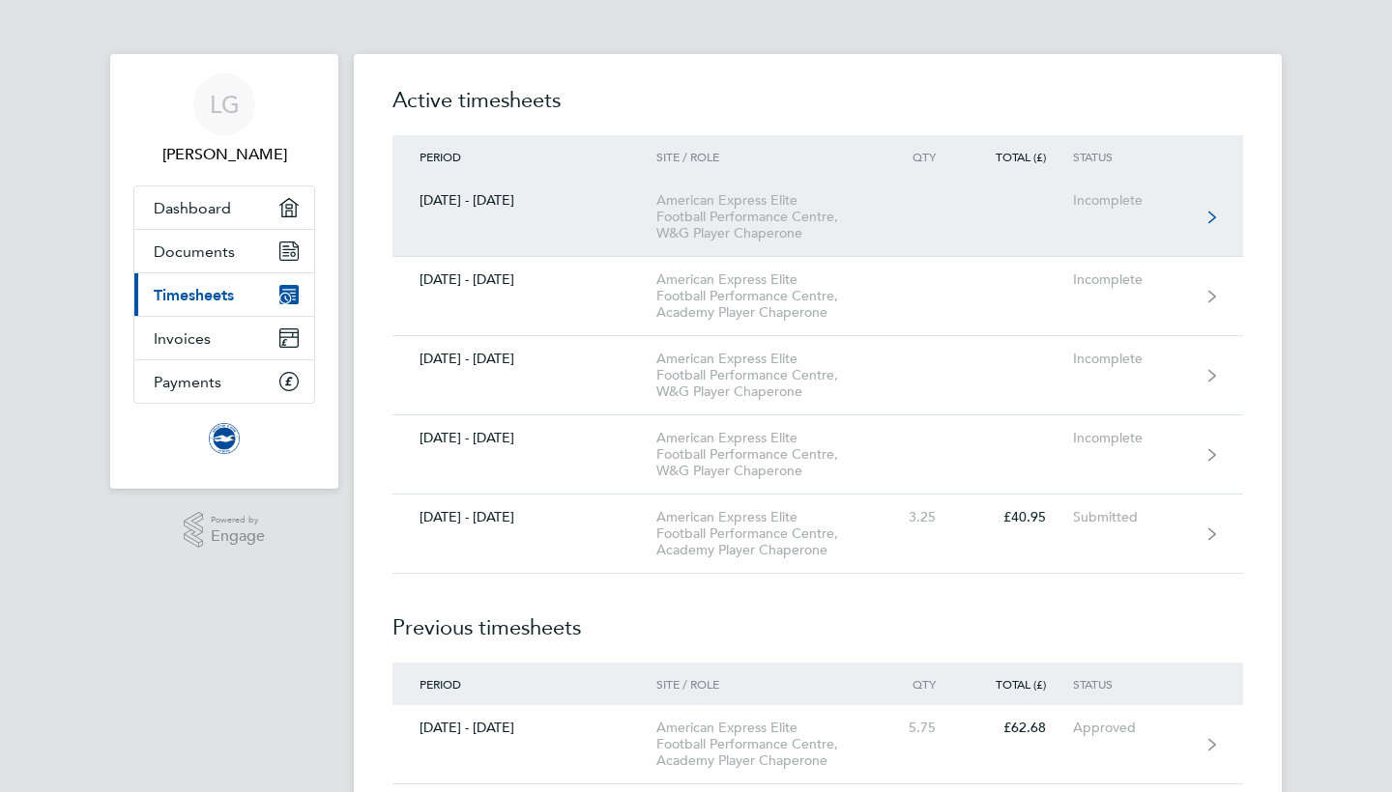
click at [1202, 234] on link "[DATE] - [DATE] American Express Elite Football Performance Centre, W&G Player …" at bounding box center [817, 217] width 850 height 79
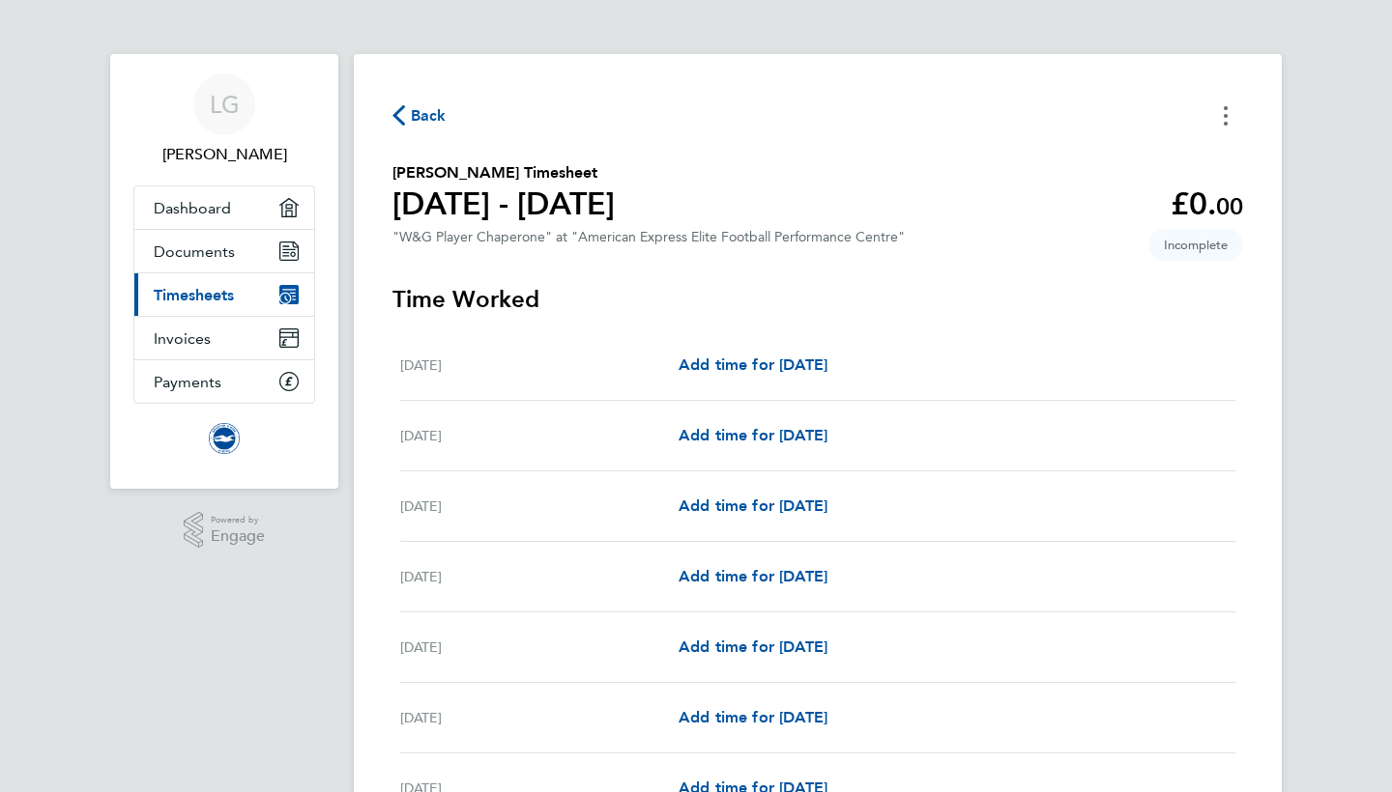
click at [1226, 113] on icon "Timesheets Menu" at bounding box center [1225, 115] width 4 height 19
click at [1076, 158] on button "Mark as absent" at bounding box center [1127, 158] width 232 height 39
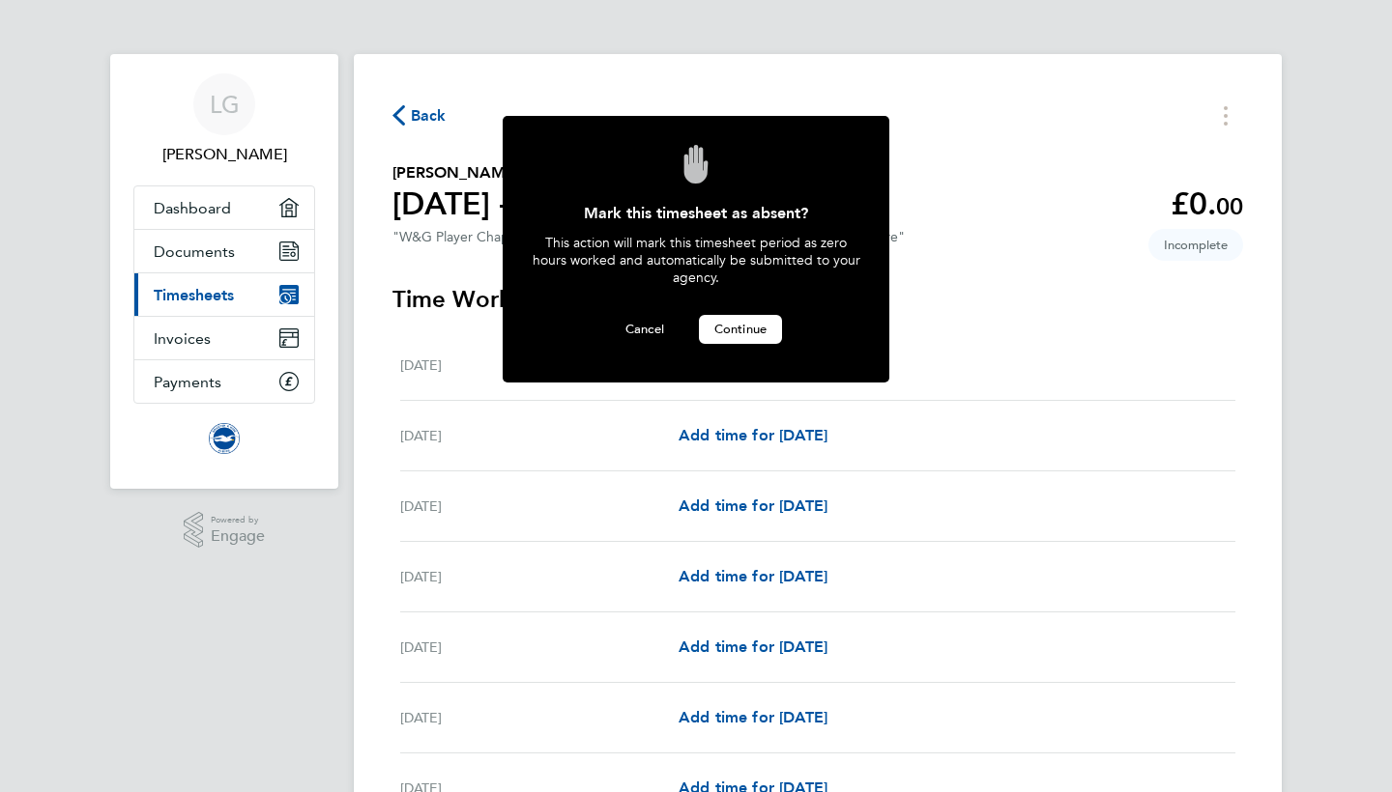
click at [733, 336] on button "Continue" at bounding box center [740, 329] width 83 height 29
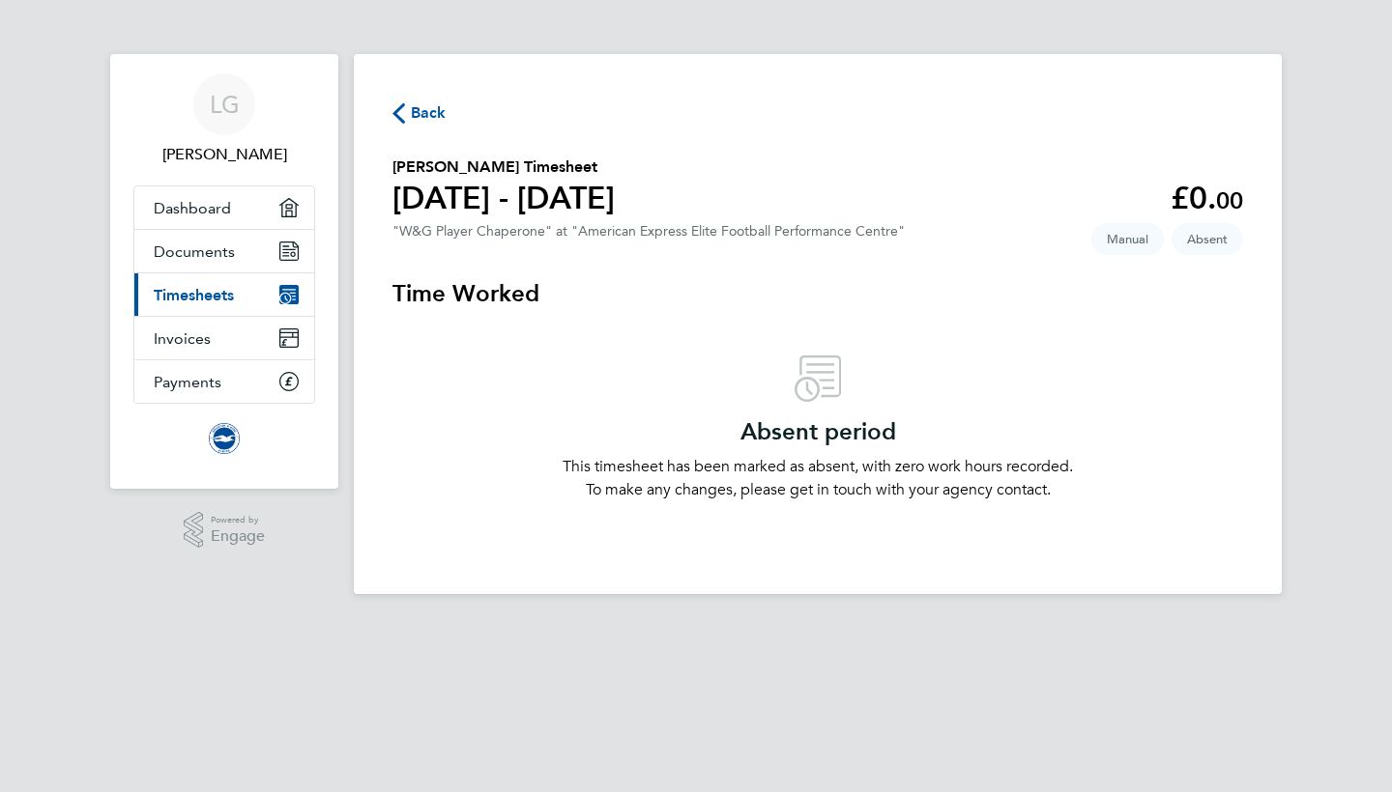
click at [436, 114] on span "Back" at bounding box center [429, 112] width 36 height 23
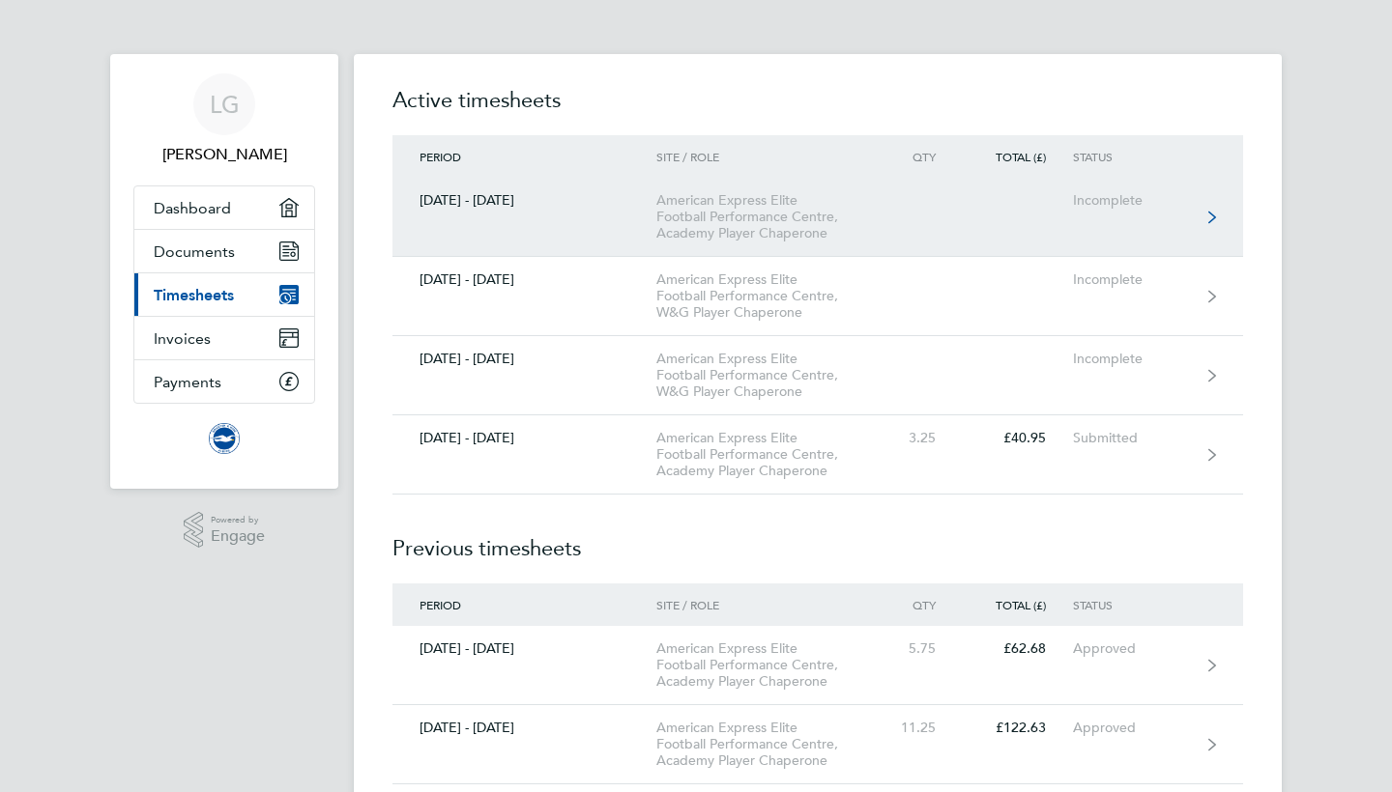
click at [1208, 211] on icon at bounding box center [1212, 218] width 8 height 14
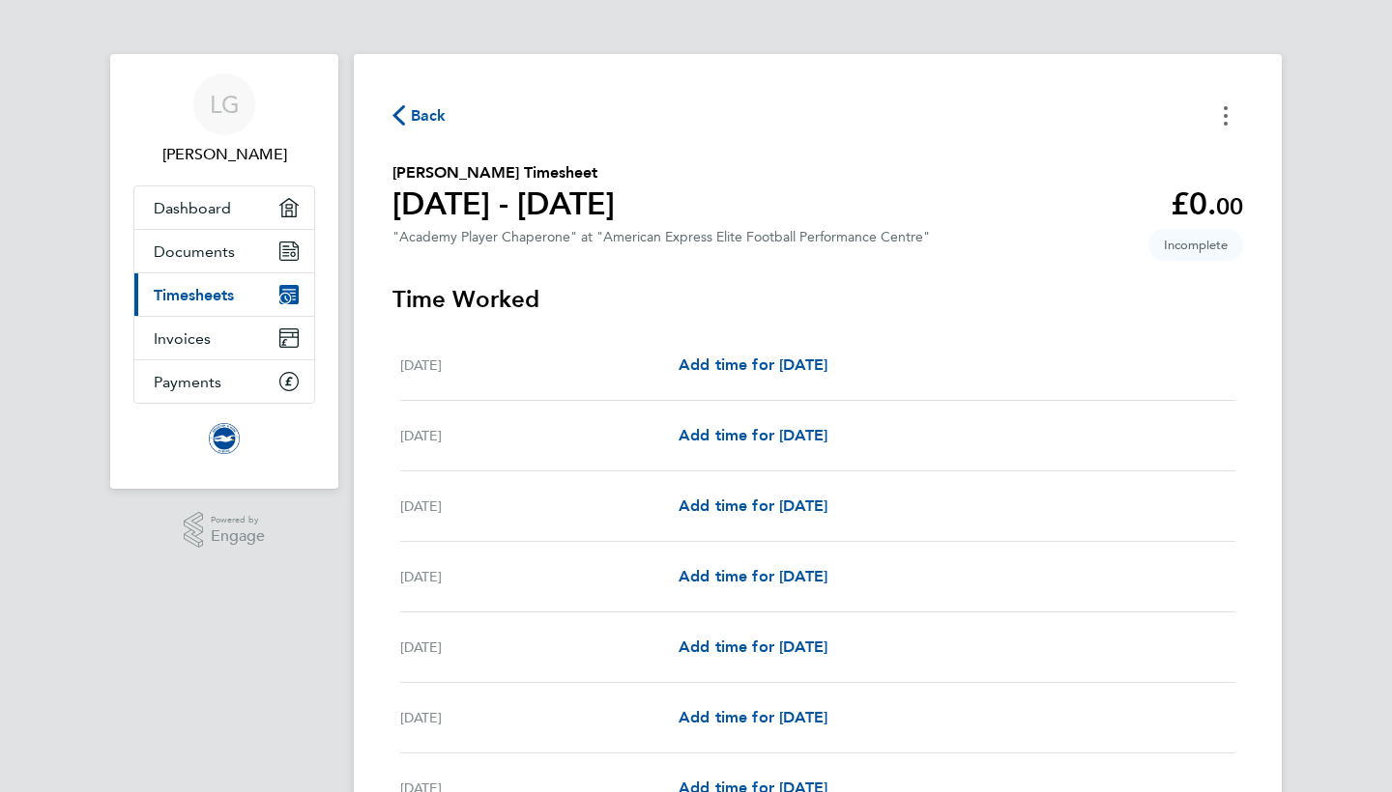
click at [1225, 112] on icon "Timesheets Menu" at bounding box center [1225, 115] width 4 height 19
click at [1084, 158] on button "Mark as absent" at bounding box center [1127, 158] width 232 height 39
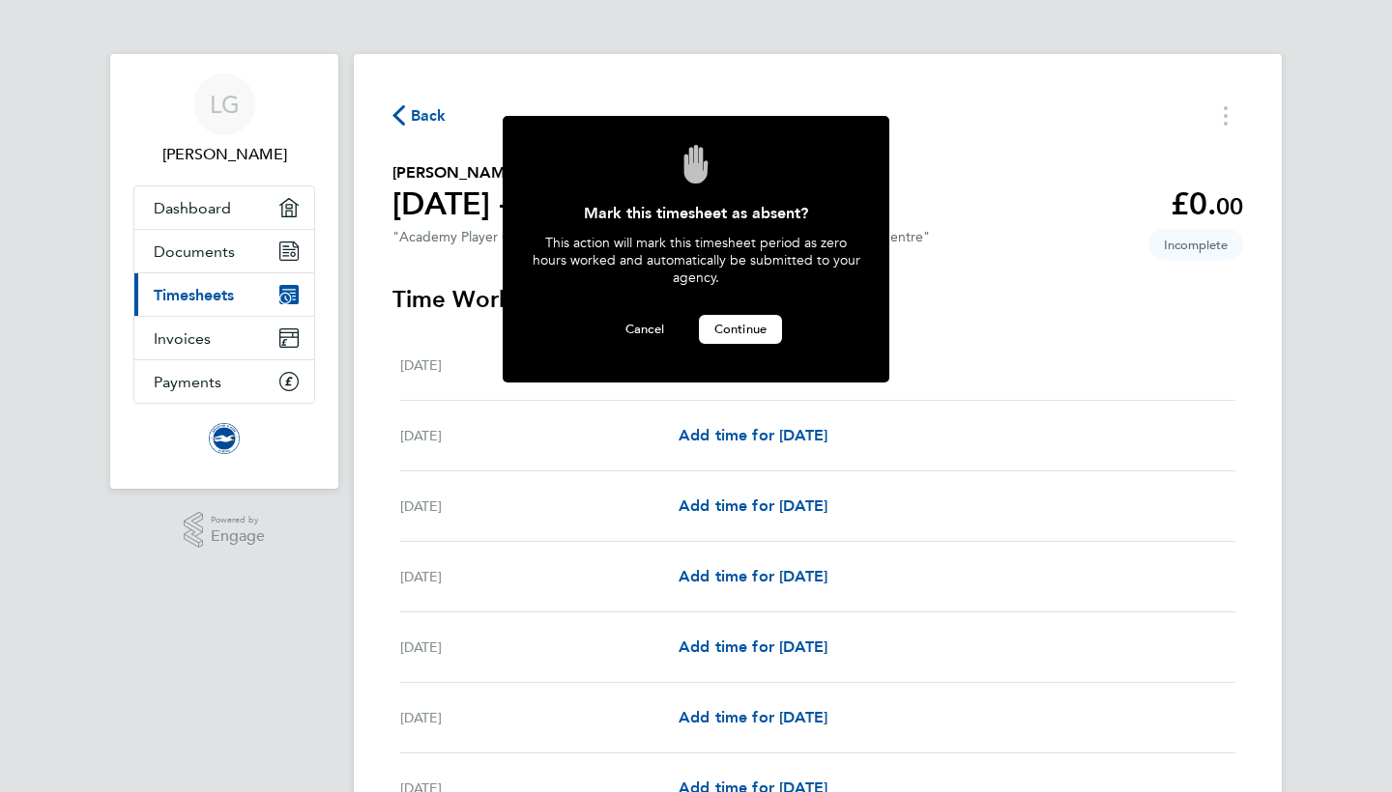
click at [731, 328] on span "Continue" at bounding box center [740, 329] width 52 height 16
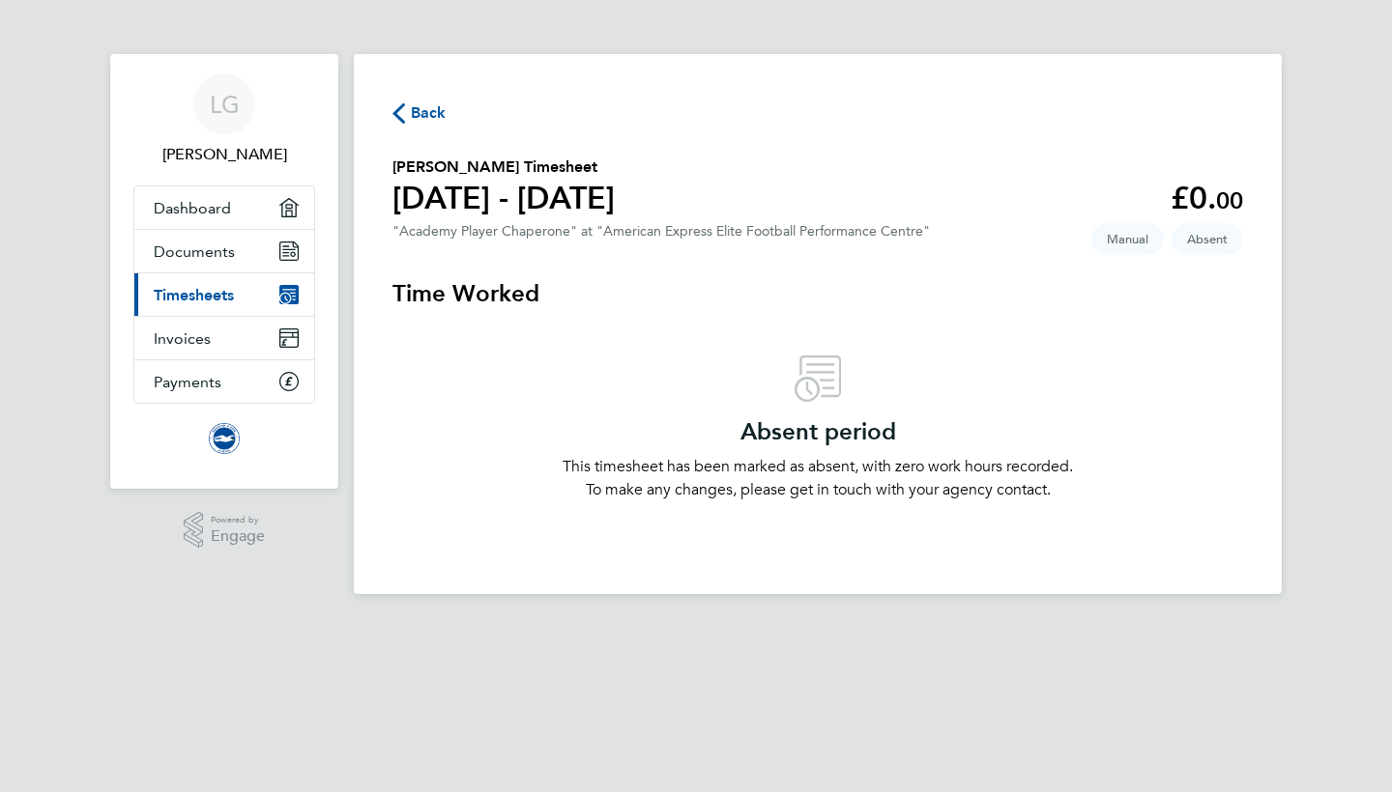
click at [431, 105] on span "Back" at bounding box center [429, 112] width 36 height 23
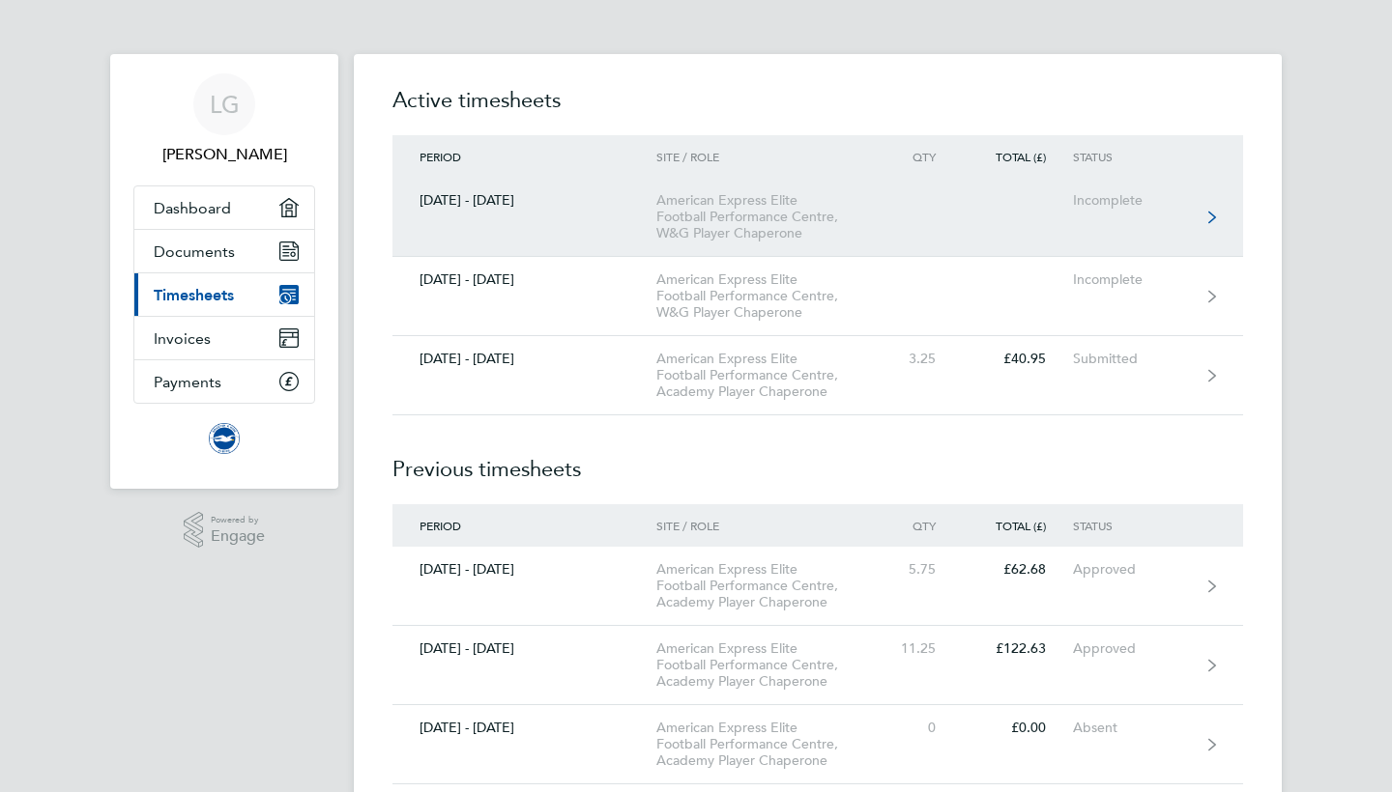
click at [1206, 217] on link "[DATE] - [DATE] American Express Elite Football Performance Centre, W&G Player …" at bounding box center [817, 217] width 850 height 79
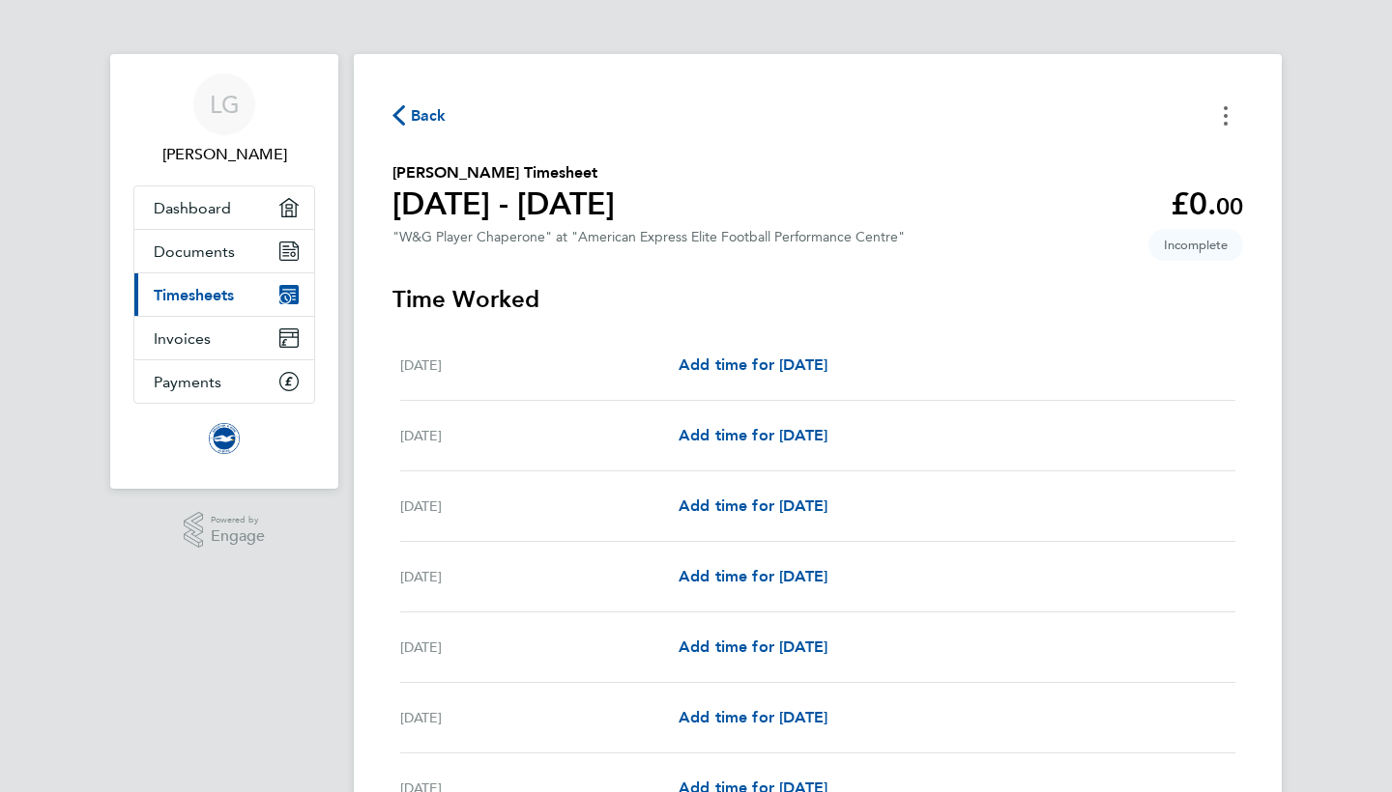
click at [1223, 116] on circle "Timesheets Menu" at bounding box center [1225, 116] width 4 height 4
click at [1094, 161] on button "Mark as absent" at bounding box center [1127, 158] width 232 height 39
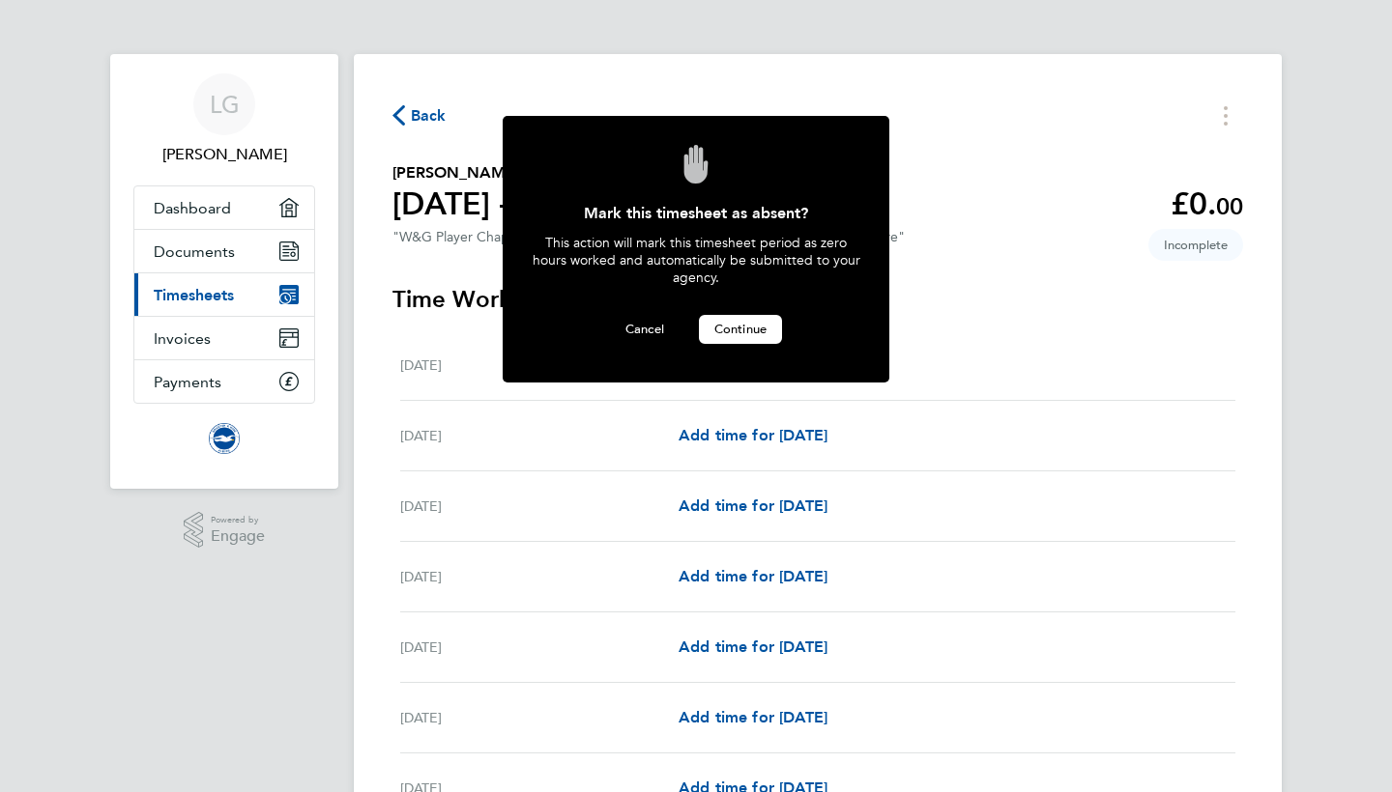
click at [762, 328] on span "Continue" at bounding box center [740, 329] width 52 height 16
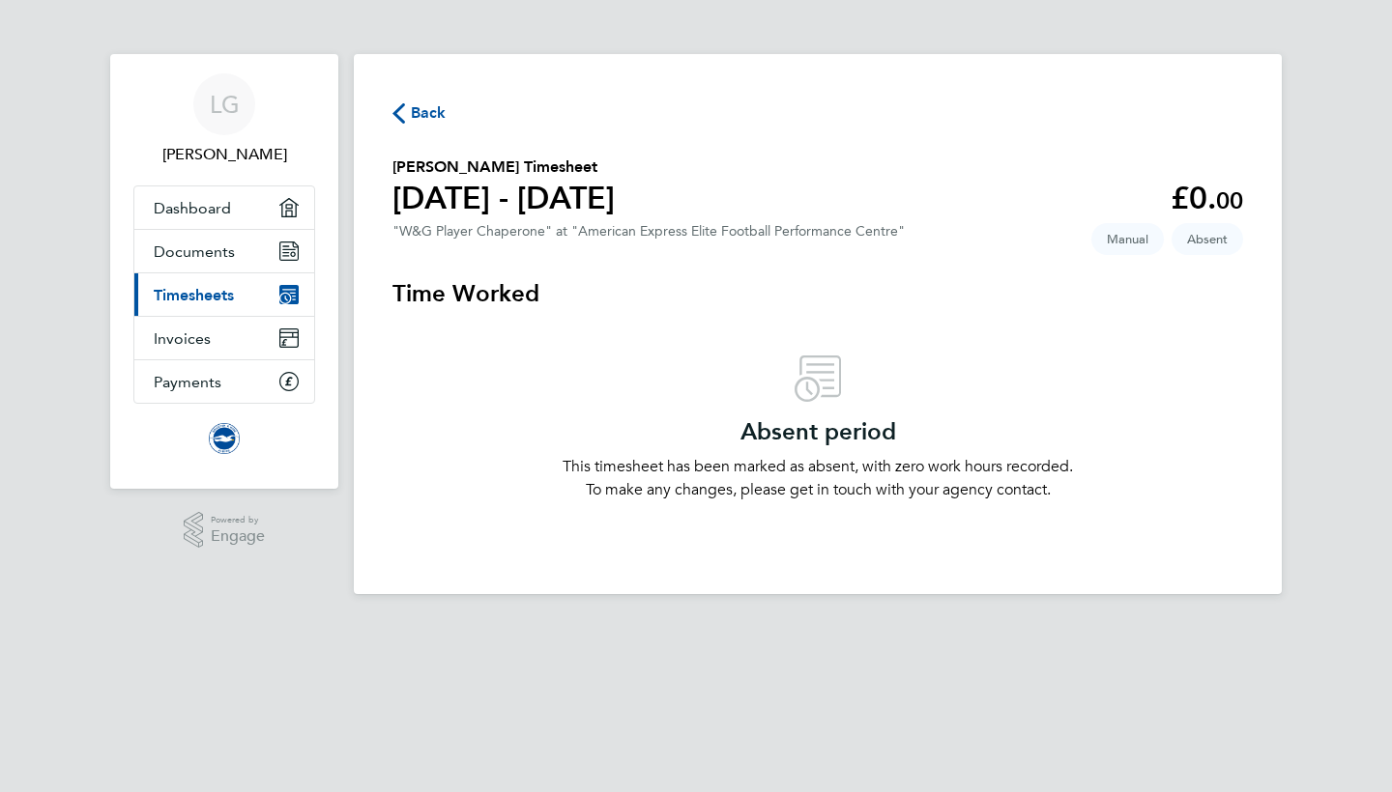
click at [427, 116] on span "Back" at bounding box center [429, 112] width 36 height 23
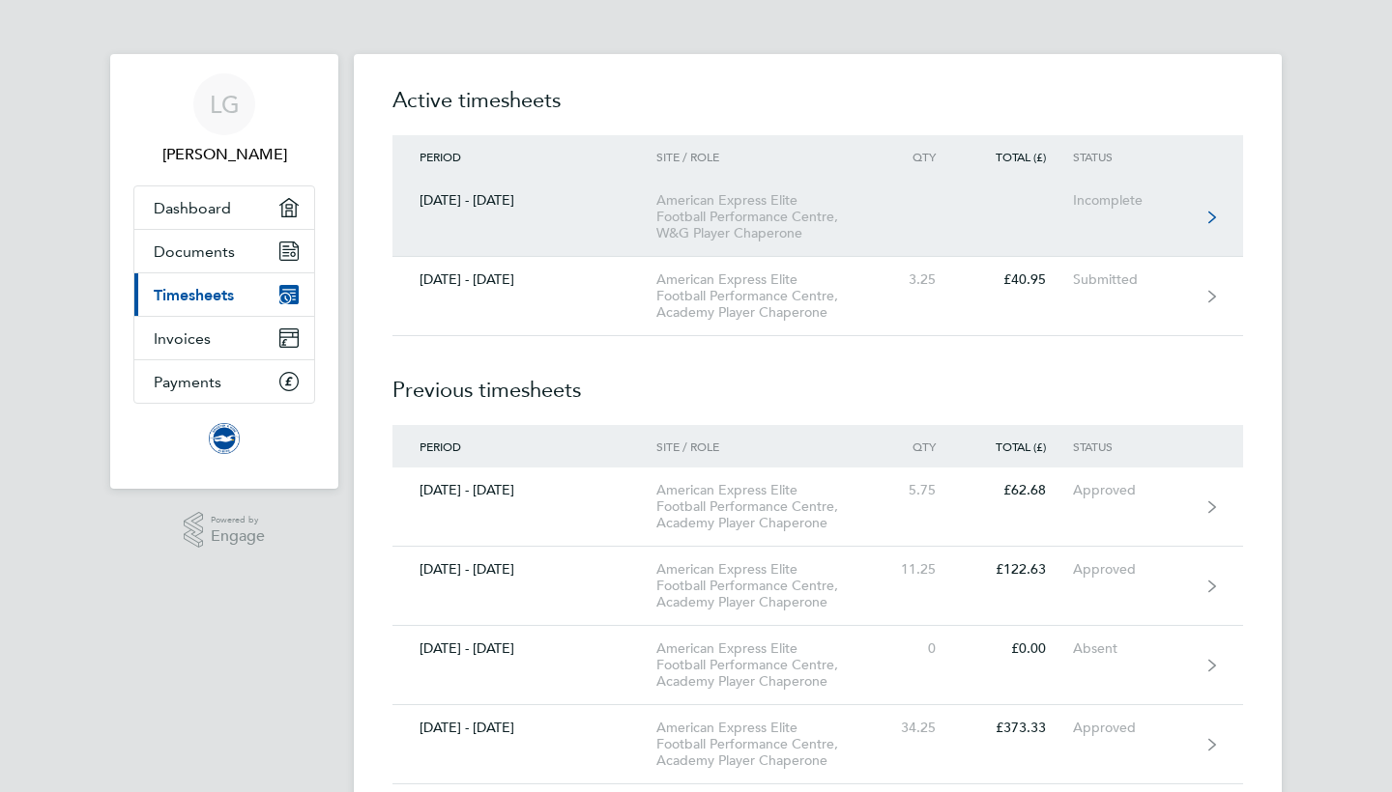
click at [1210, 211] on icon at bounding box center [1212, 218] width 8 height 14
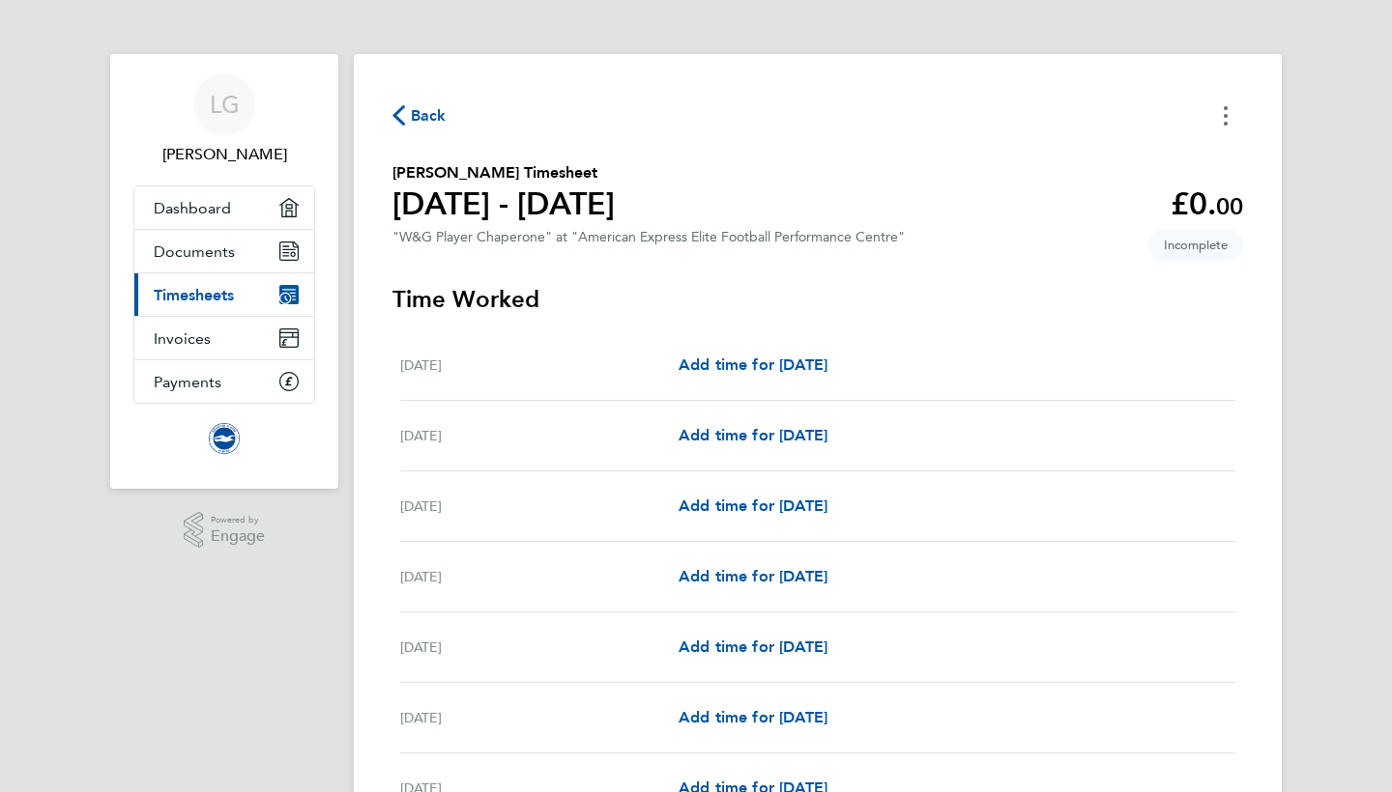
click at [1222, 120] on button "Timesheets Menu" at bounding box center [1225, 116] width 35 height 30
click at [1087, 164] on button "Mark as absent" at bounding box center [1127, 158] width 232 height 39
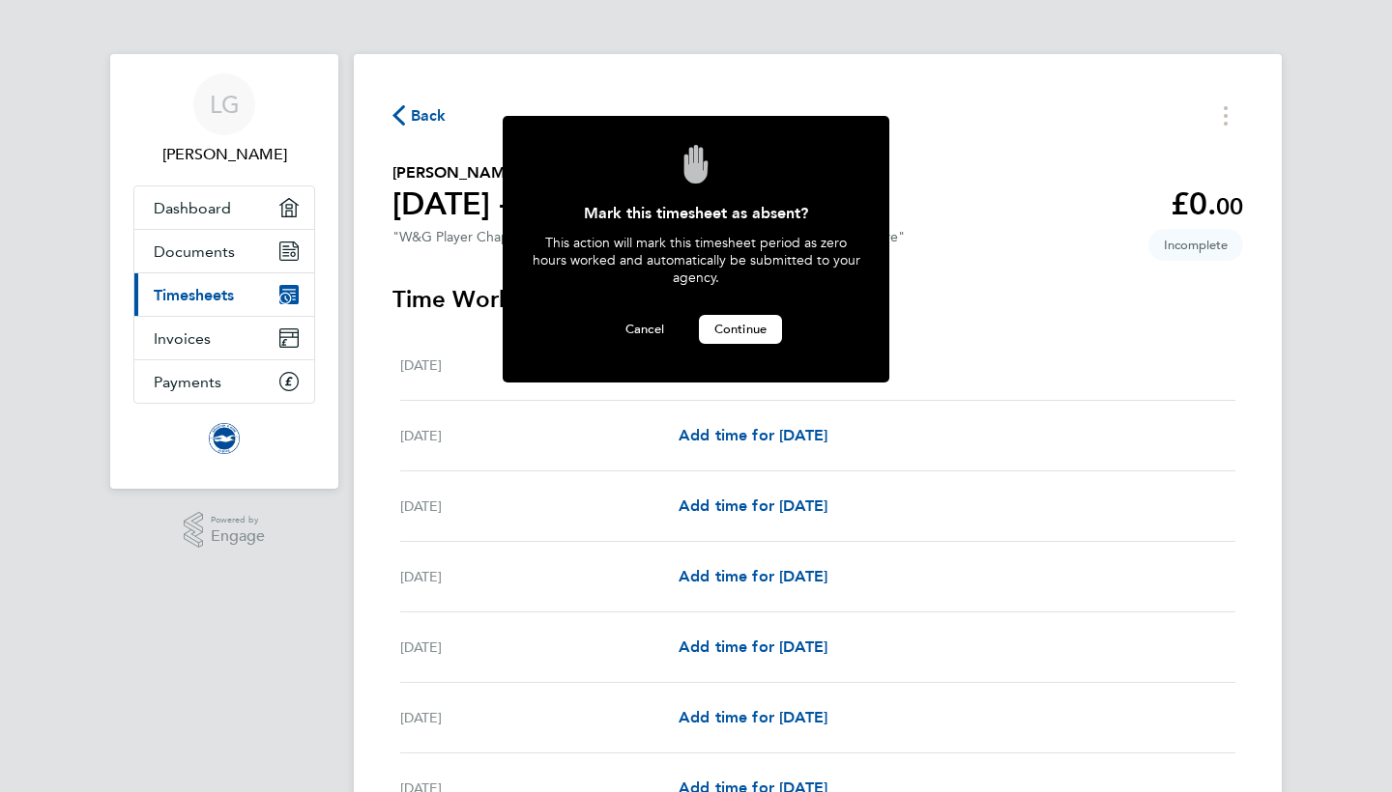
click at [739, 323] on span "Continue" at bounding box center [740, 329] width 52 height 16
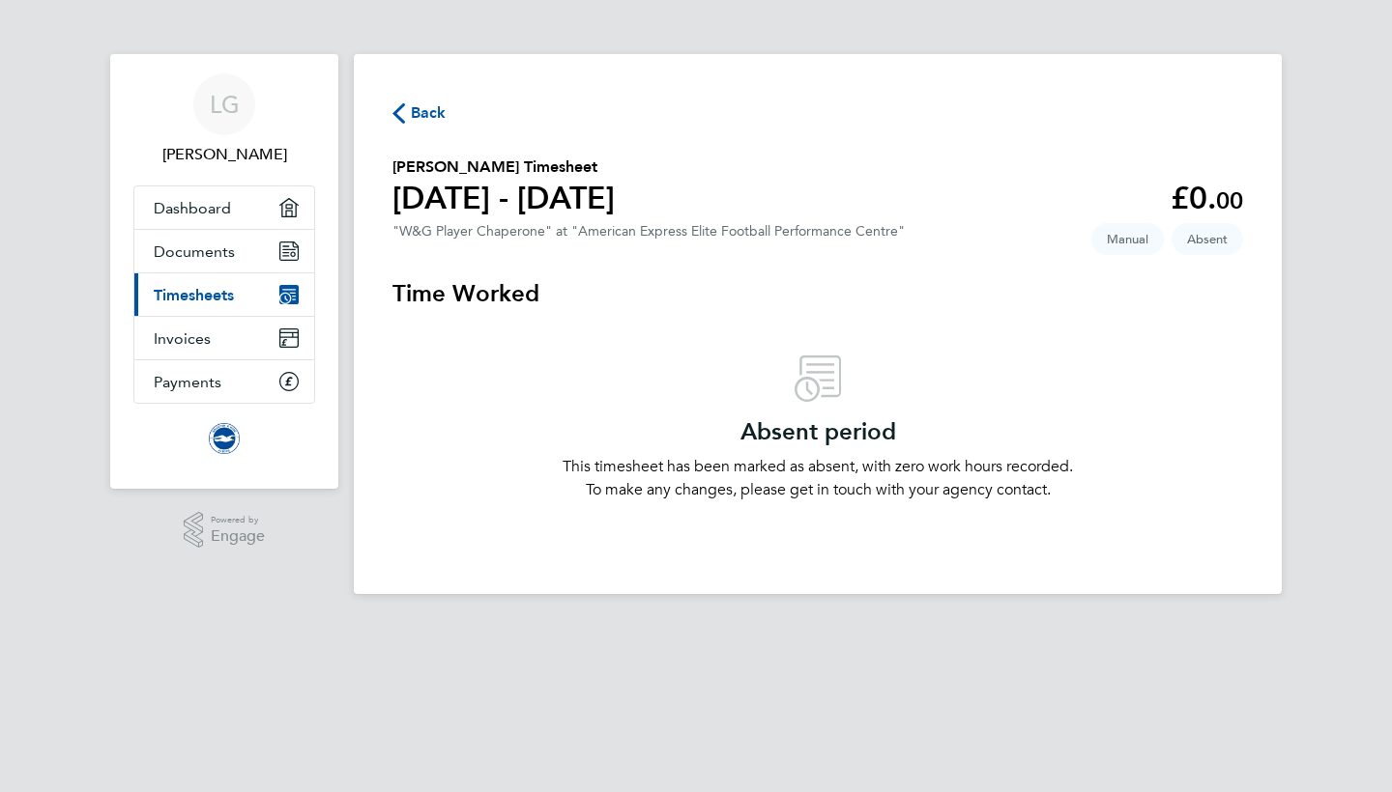
click at [428, 109] on span "Back" at bounding box center [429, 112] width 36 height 23
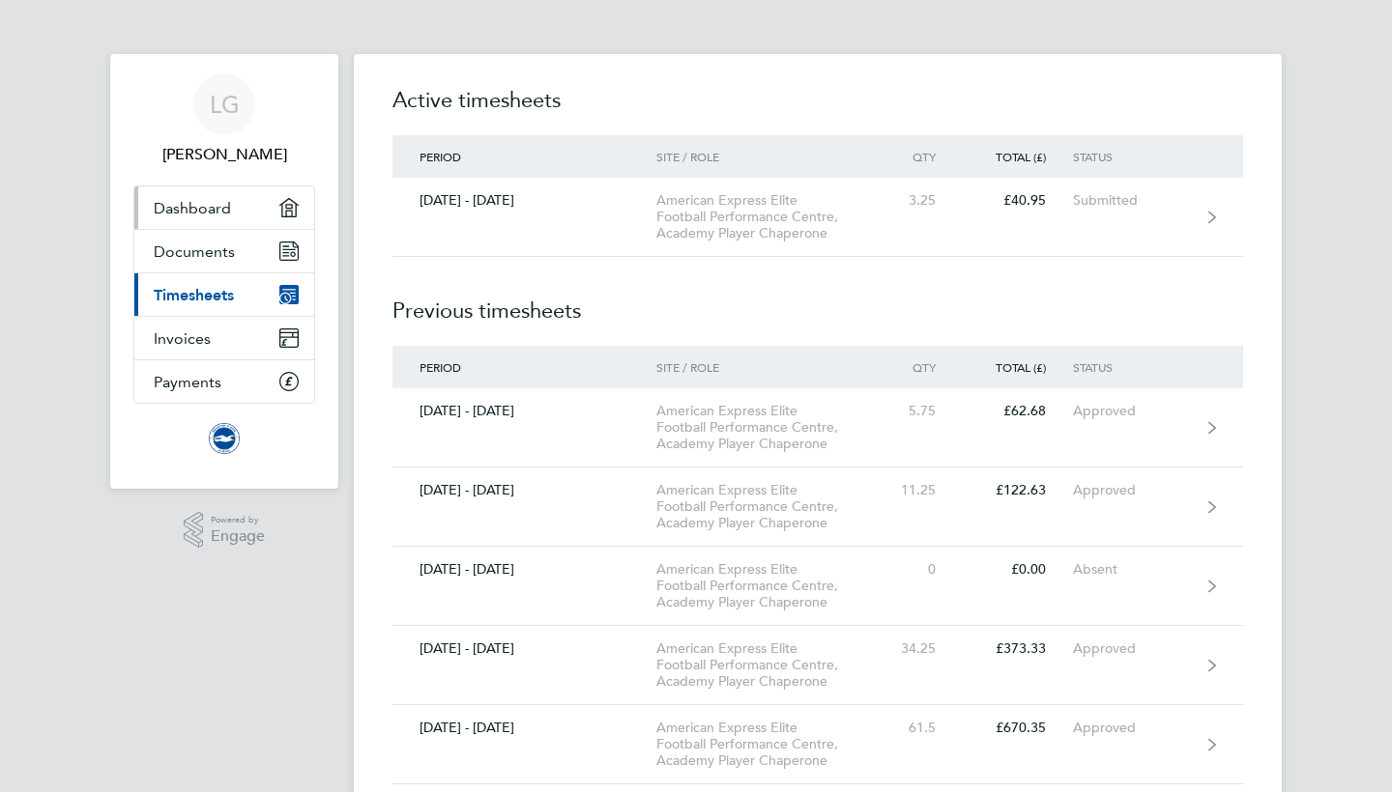
click at [189, 205] on span "Dashboard" at bounding box center [192, 208] width 77 height 18
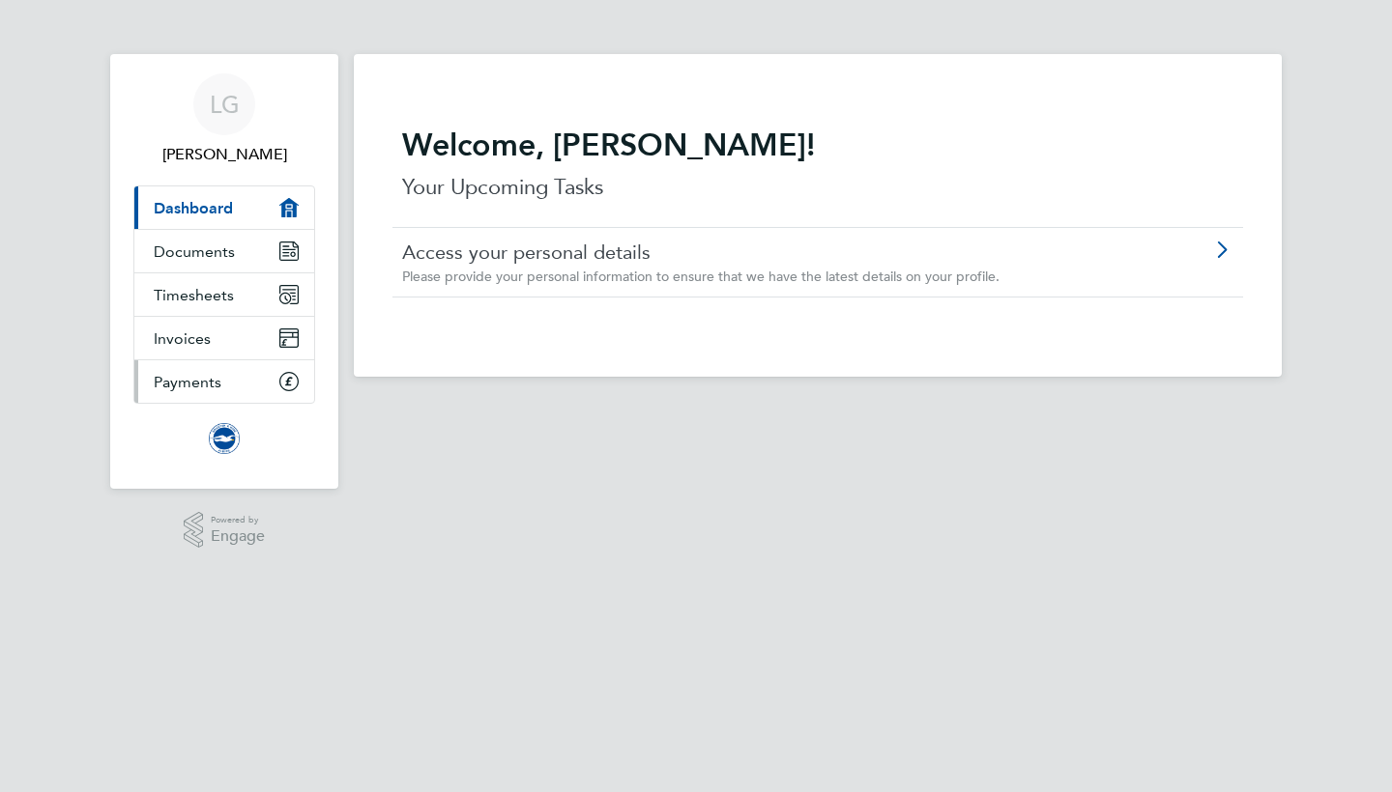
click at [165, 390] on span "Payments" at bounding box center [188, 382] width 68 height 18
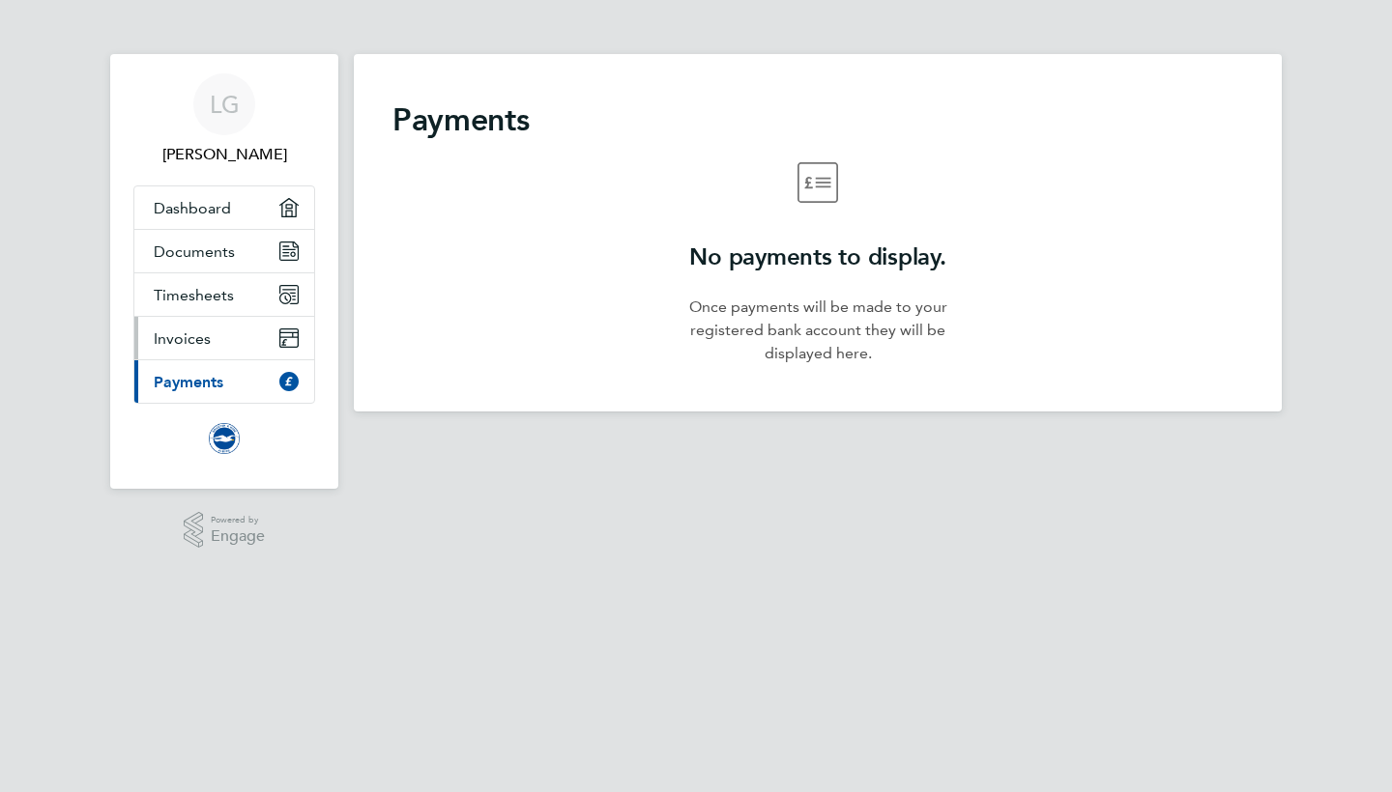
click at [178, 341] on span "Invoices" at bounding box center [182, 339] width 57 height 18
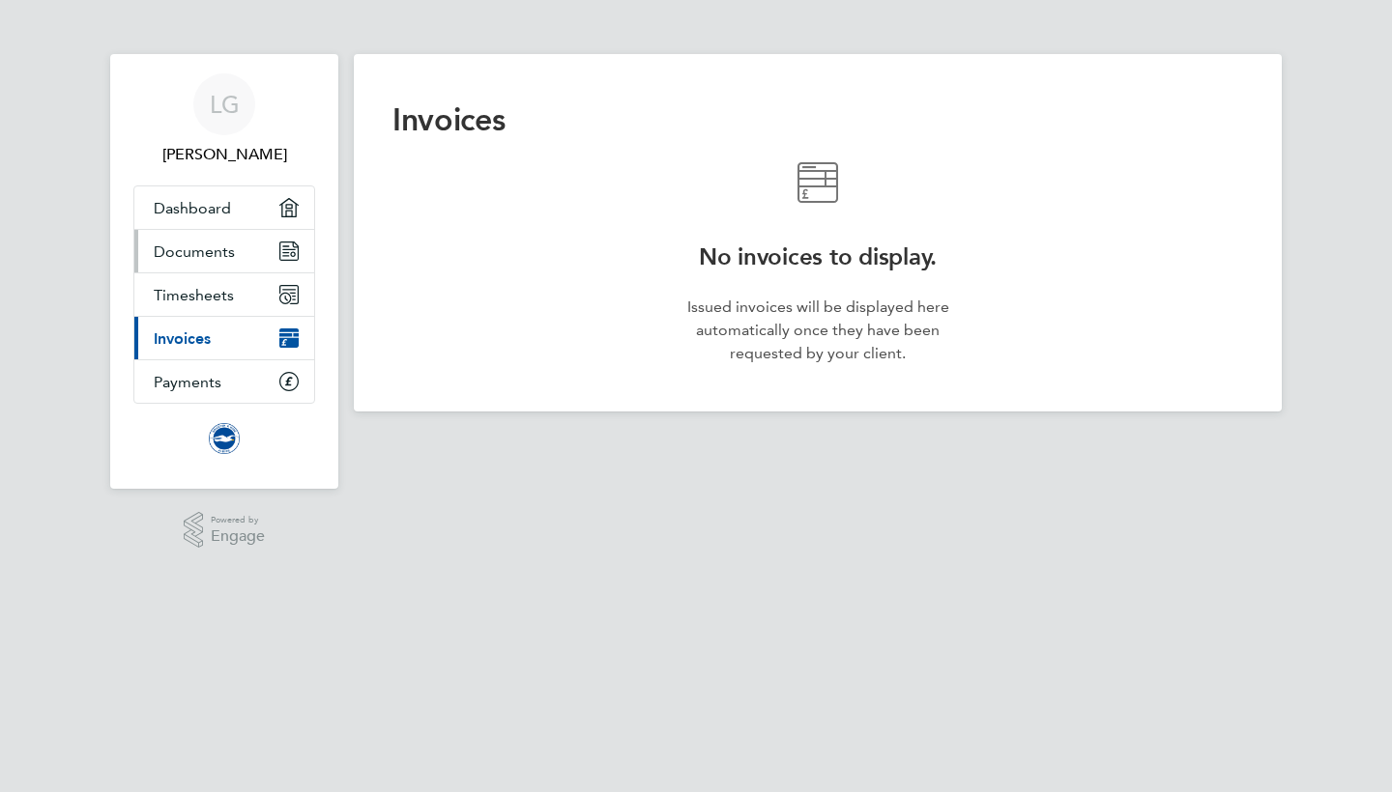
click at [201, 247] on span "Documents" at bounding box center [194, 252] width 81 height 18
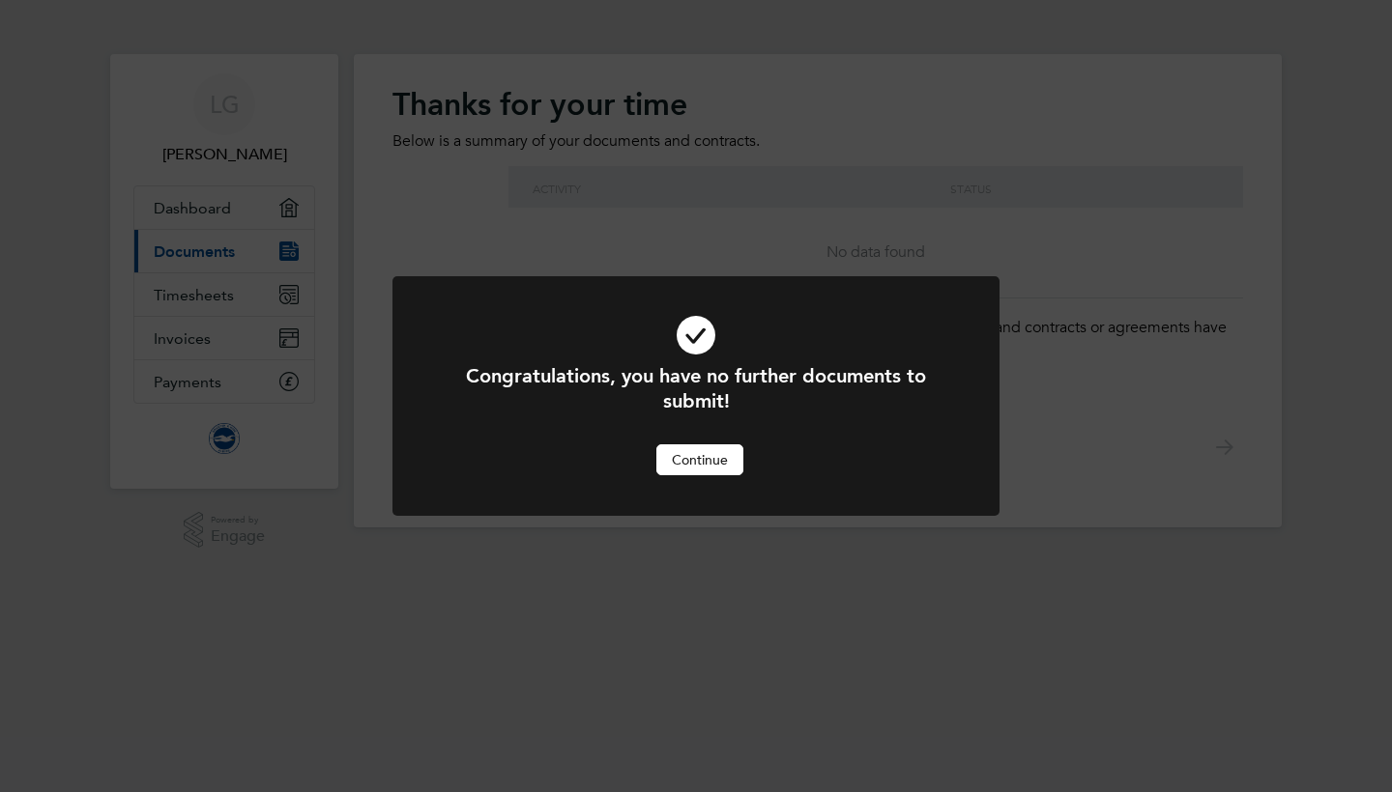
click at [703, 463] on button "Continue" at bounding box center [699, 460] width 87 height 31
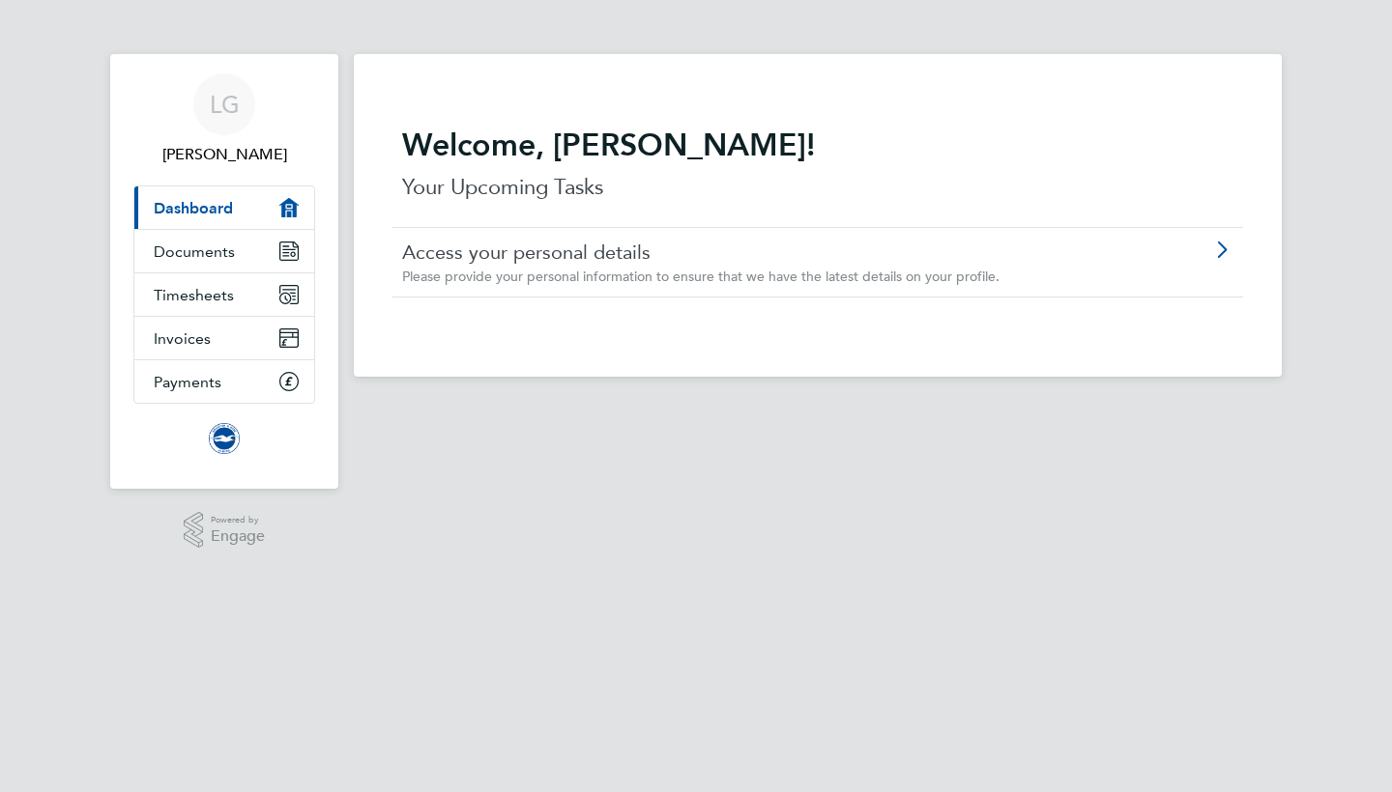
click at [193, 201] on span "Dashboard" at bounding box center [193, 208] width 79 height 18
click at [219, 103] on span "LG" at bounding box center [225, 104] width 30 height 25
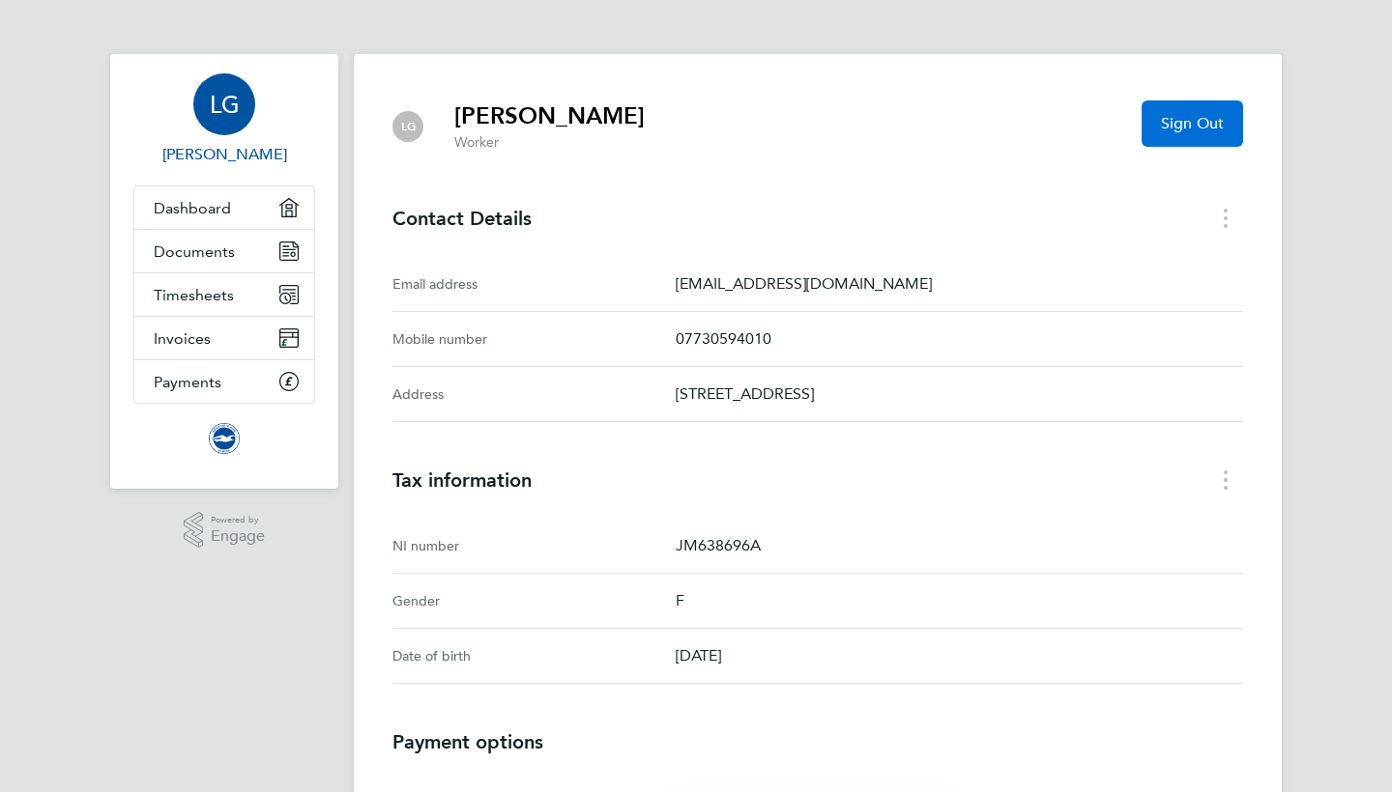
click at [1191, 125] on span "Sign Out" at bounding box center [1192, 123] width 63 height 19
